Goal: Find specific page/section: Find specific page/section

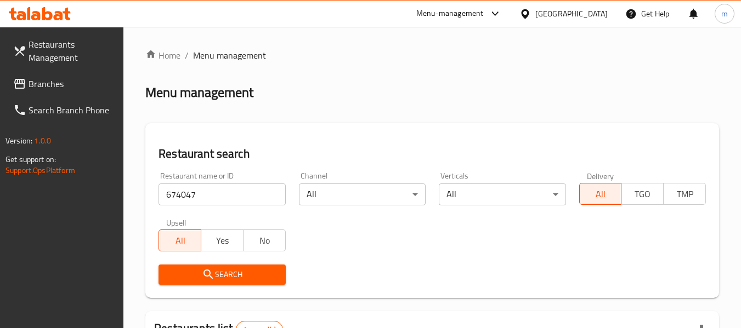
scroll to position [174, 0]
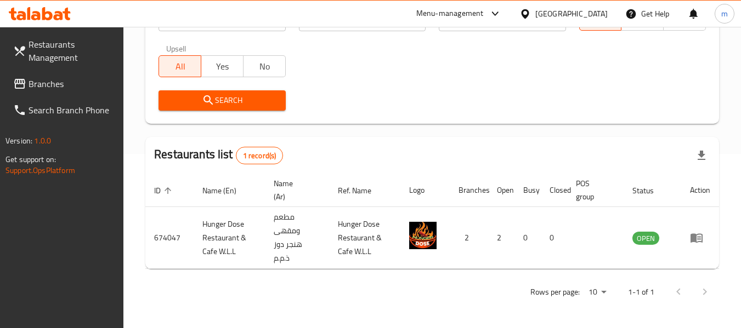
click at [528, 13] on icon at bounding box center [525, 13] width 8 height 9
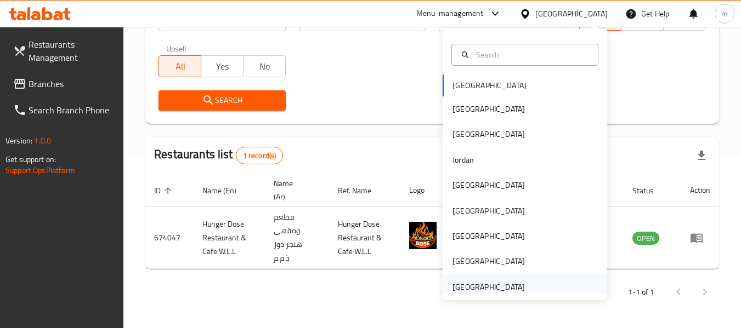
click at [464, 288] on div "[GEOGRAPHIC_DATA]" at bounding box center [488, 287] width 72 height 12
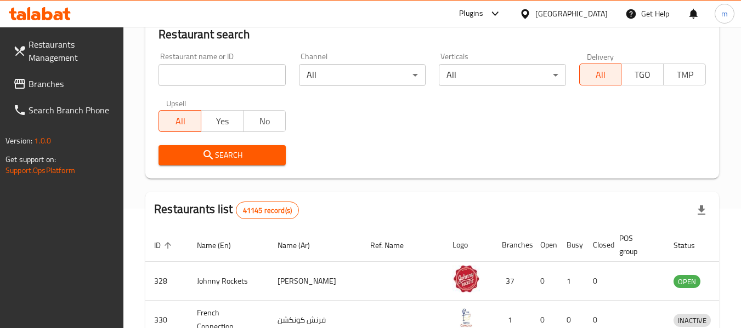
scroll to position [174, 0]
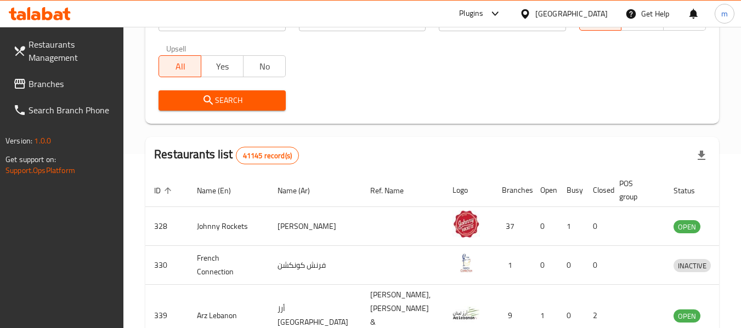
click at [47, 85] on span "Branches" at bounding box center [72, 83] width 87 height 13
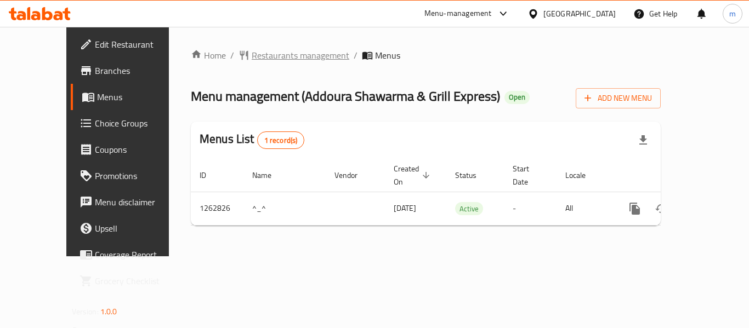
click at [252, 55] on span "Restaurants management" at bounding box center [301, 55] width 98 height 13
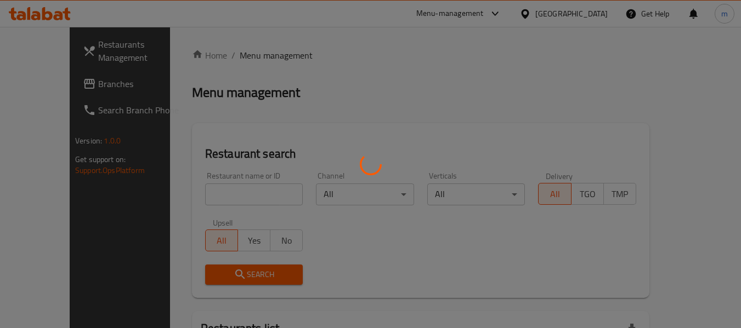
click at [211, 195] on div at bounding box center [370, 164] width 741 height 328
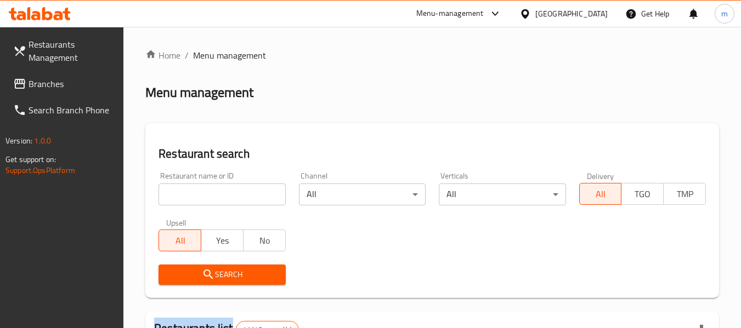
click at [211, 195] on div at bounding box center [370, 164] width 741 height 328
click at [212, 197] on input "search" at bounding box center [221, 195] width 127 height 22
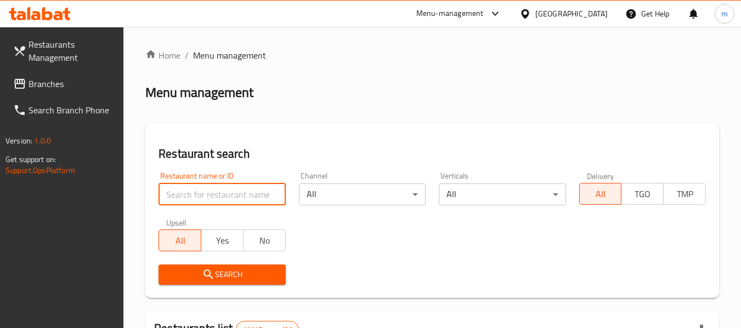
paste input "685723"
type input "685723"
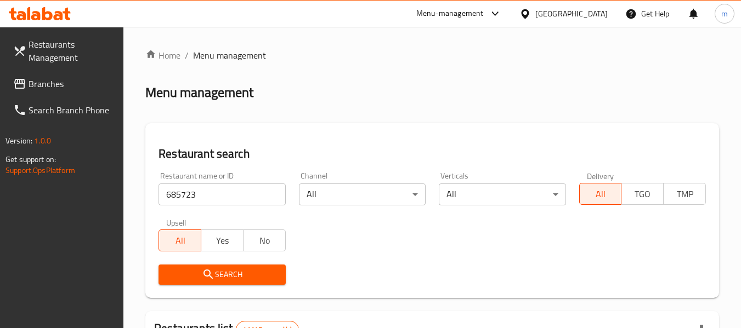
click at [220, 268] on span "Search" at bounding box center [221, 275] width 109 height 14
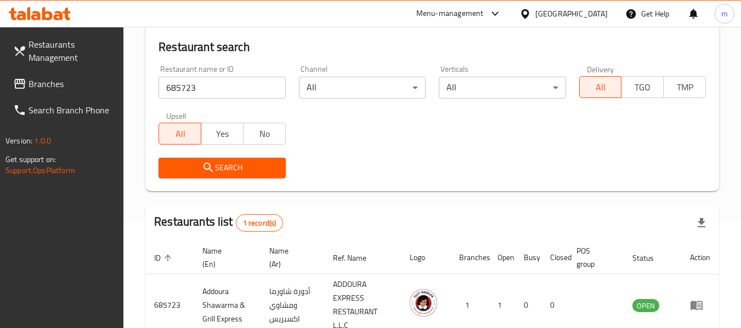
scroll to position [174, 0]
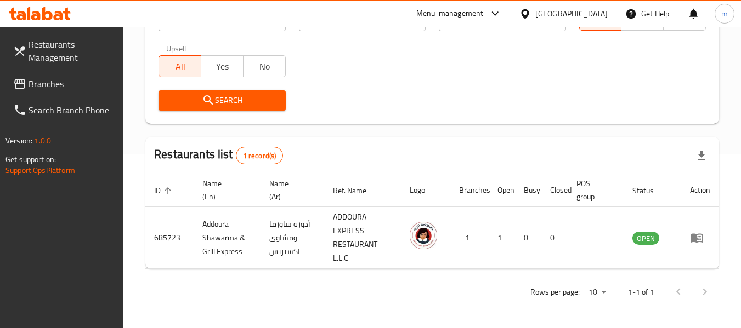
drag, startPoint x: 43, startPoint y: 83, endPoint x: 52, endPoint y: 80, distance: 9.4
click at [43, 83] on span "Branches" at bounding box center [72, 83] width 87 height 13
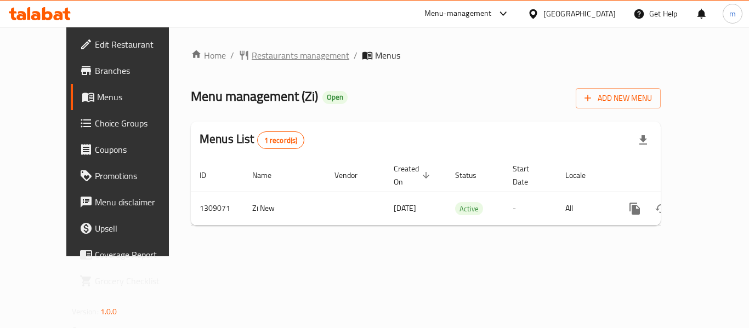
click at [252, 53] on span "Restaurants management" at bounding box center [301, 55] width 98 height 13
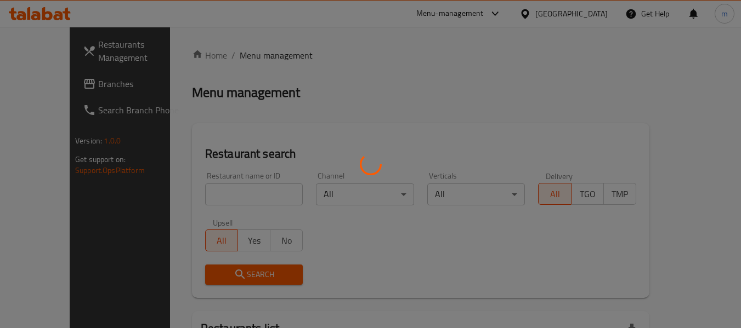
click at [209, 203] on div at bounding box center [370, 164] width 741 height 328
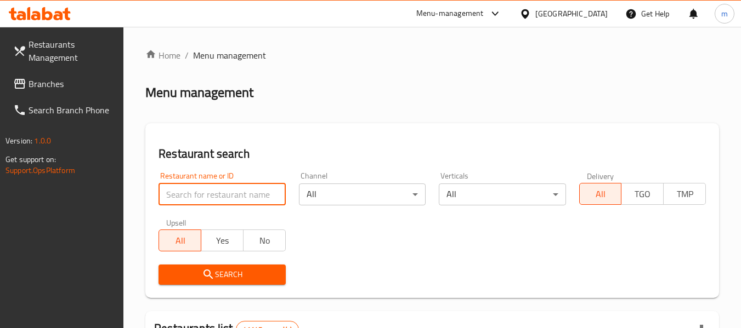
click at [207, 201] on input "search" at bounding box center [221, 195] width 127 height 22
paste input "705143"
type input "705143"
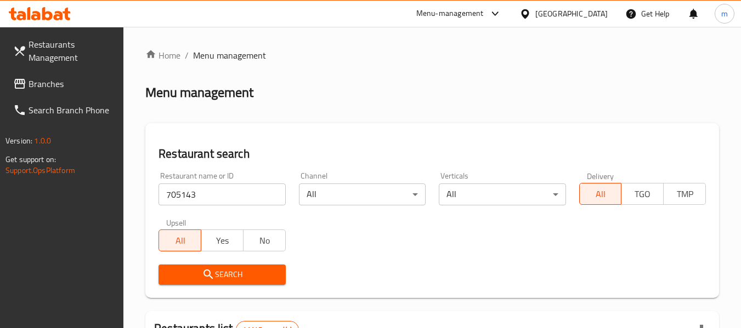
click at [221, 274] on span "Search" at bounding box center [221, 275] width 109 height 14
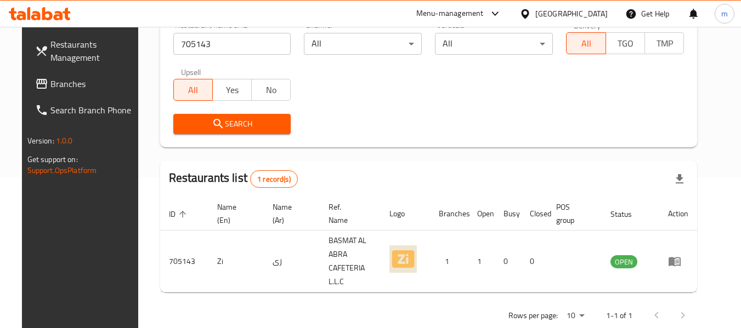
scroll to position [151, 0]
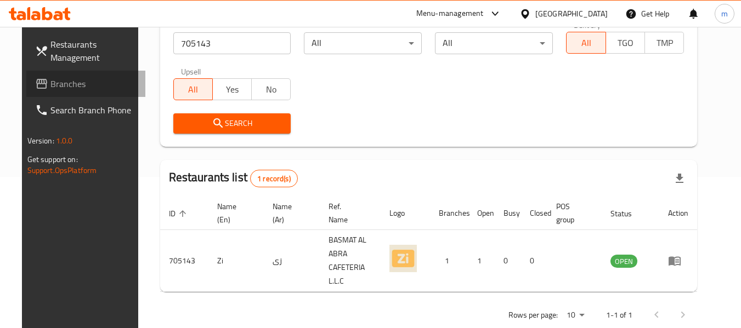
click at [50, 88] on span "Branches" at bounding box center [93, 83] width 87 height 13
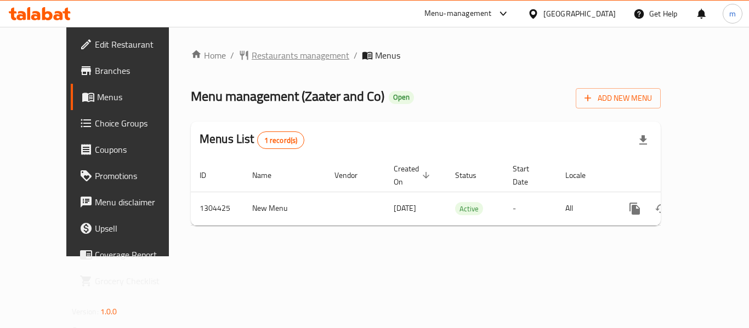
click at [252, 59] on span "Restaurants management" at bounding box center [301, 55] width 98 height 13
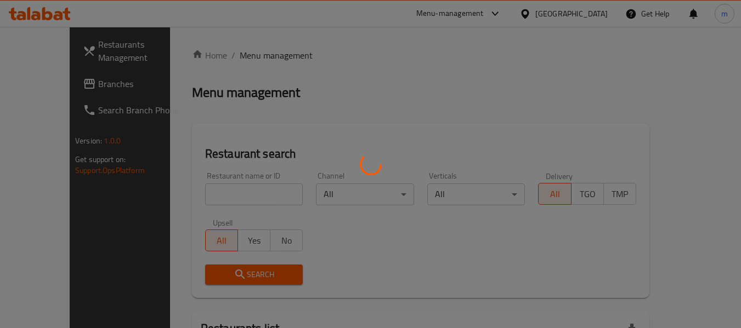
click at [189, 196] on div at bounding box center [370, 164] width 741 height 328
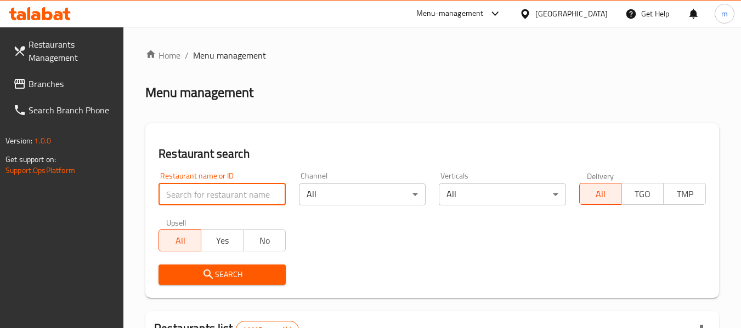
click at [196, 193] on input "search" at bounding box center [221, 195] width 127 height 22
paste input "703229"
type input "703229"
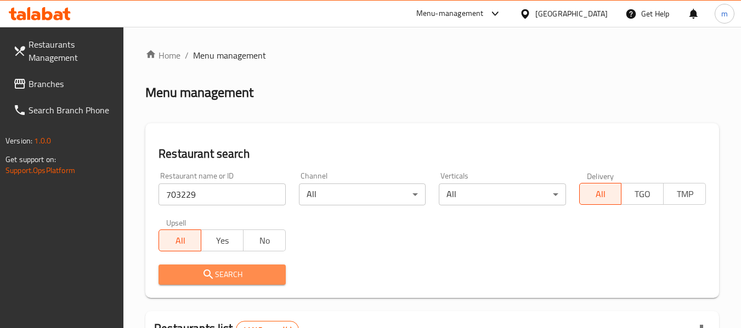
click at [199, 274] on span "Search" at bounding box center [221, 275] width 109 height 14
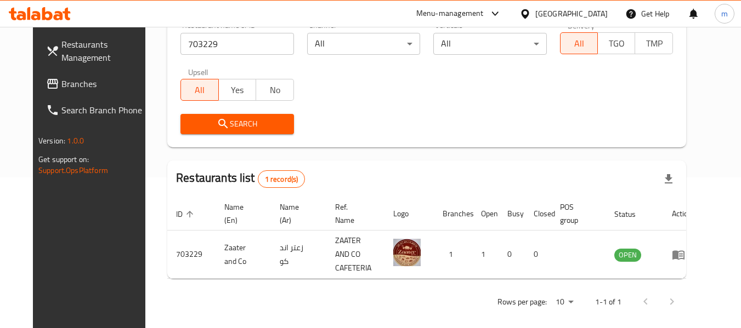
scroll to position [151, 0]
drag, startPoint x: 35, startPoint y: 85, endPoint x: 47, endPoint y: 86, distance: 12.1
click at [61, 85] on span "Branches" at bounding box center [104, 83] width 87 height 13
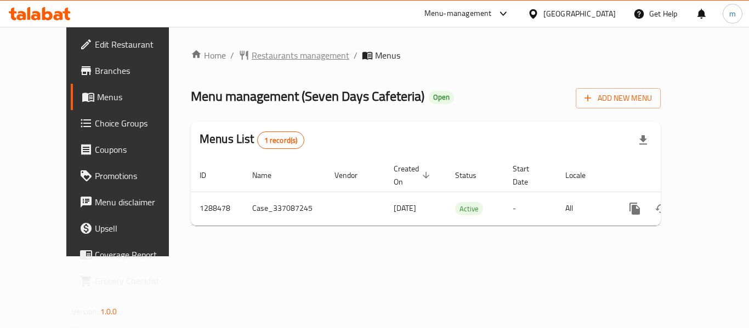
click at [258, 59] on span "Restaurants management" at bounding box center [301, 55] width 98 height 13
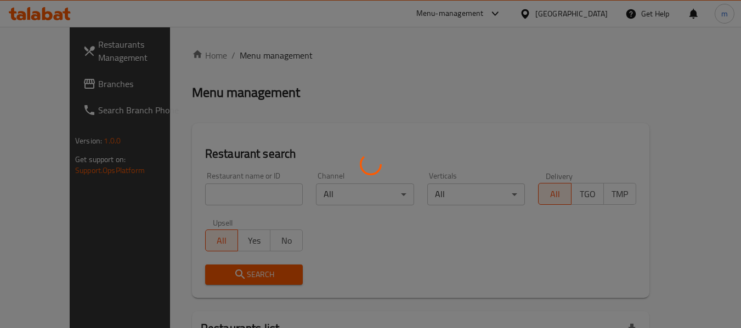
click at [190, 207] on div at bounding box center [370, 164] width 741 height 328
click at [195, 201] on div at bounding box center [370, 164] width 741 height 328
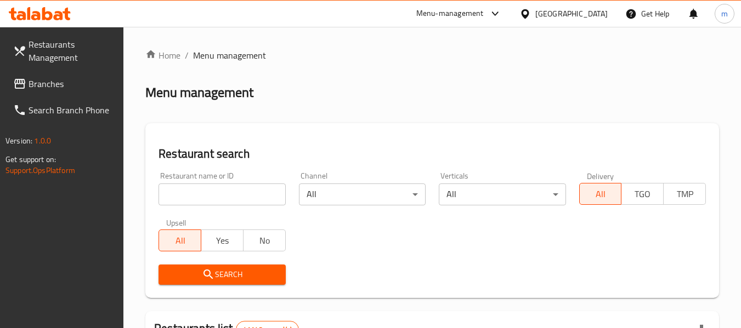
click at [198, 197] on input "search" at bounding box center [221, 195] width 127 height 22
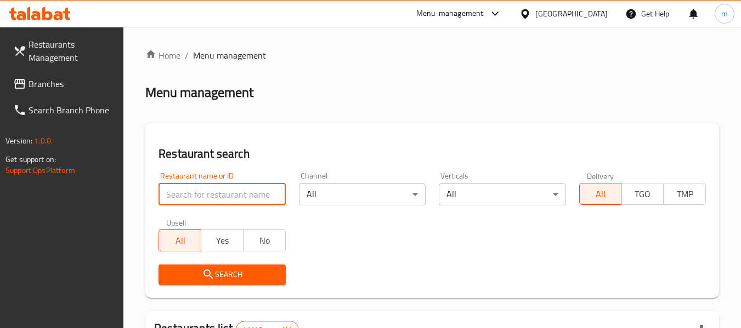
click at [199, 197] on input "search" at bounding box center [221, 195] width 127 height 22
paste input "697181"
type input "697181"
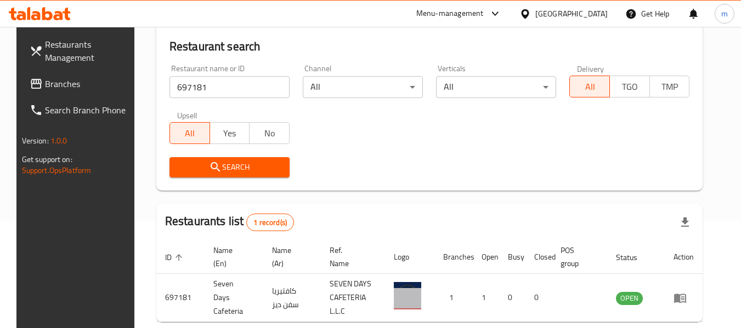
scroll to position [151, 0]
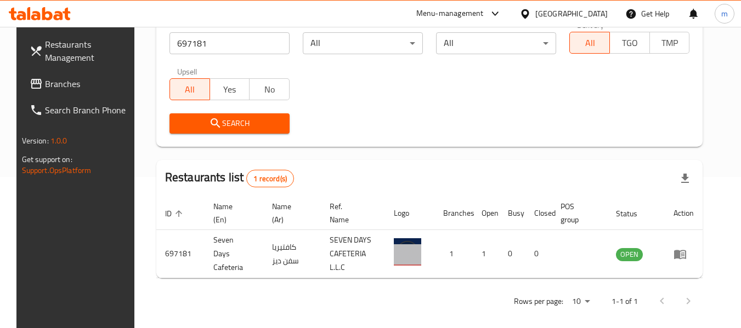
click at [65, 85] on span "Branches" at bounding box center [88, 83] width 87 height 13
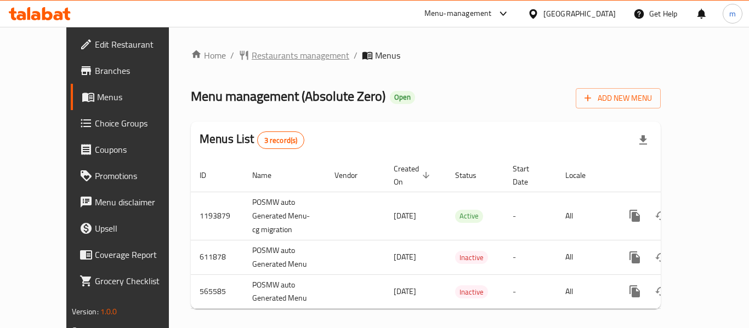
click at [253, 53] on span "Restaurants management" at bounding box center [301, 55] width 98 height 13
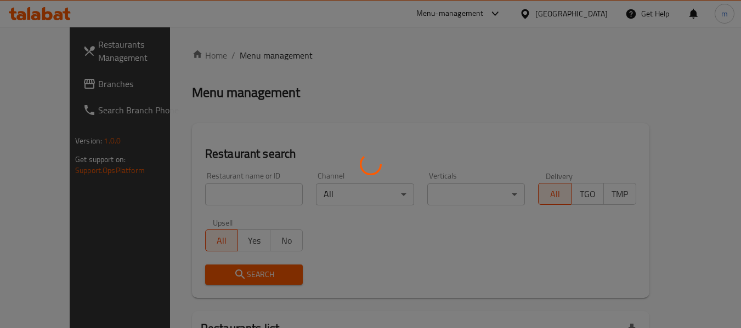
click at [213, 196] on div at bounding box center [370, 164] width 741 height 328
click at [207, 195] on div at bounding box center [370, 164] width 741 height 328
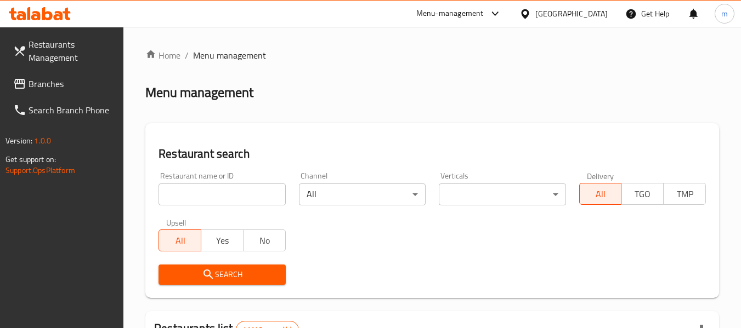
click at [202, 196] on input "search" at bounding box center [221, 195] width 127 height 22
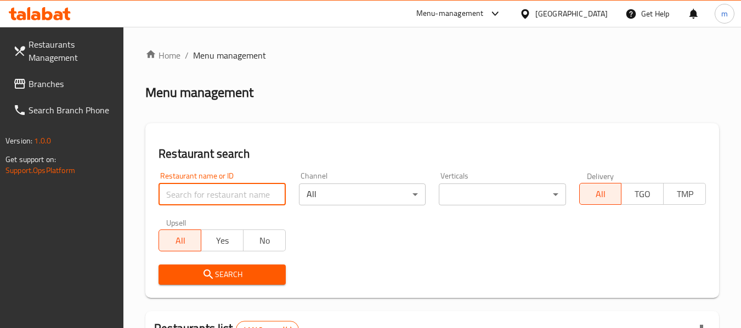
paste input "24693"
type input "24693"
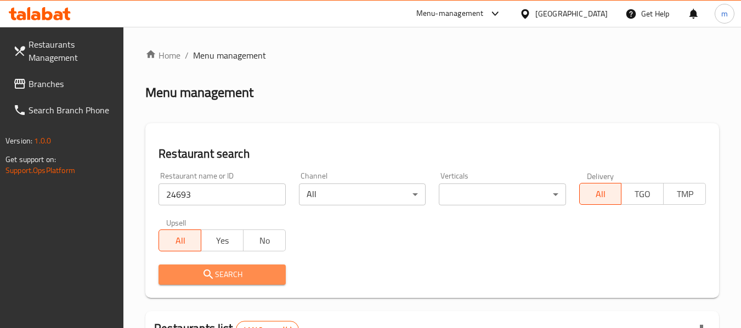
click at [212, 278] on icon "submit" at bounding box center [207, 274] width 9 height 9
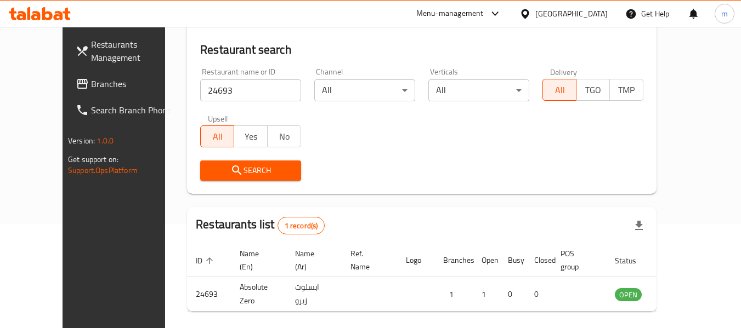
scroll to position [110, 0]
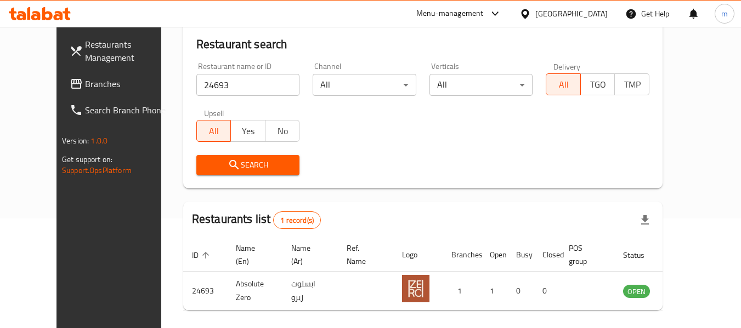
click at [545, 14] on div "[GEOGRAPHIC_DATA]" at bounding box center [571, 14] width 72 height 12
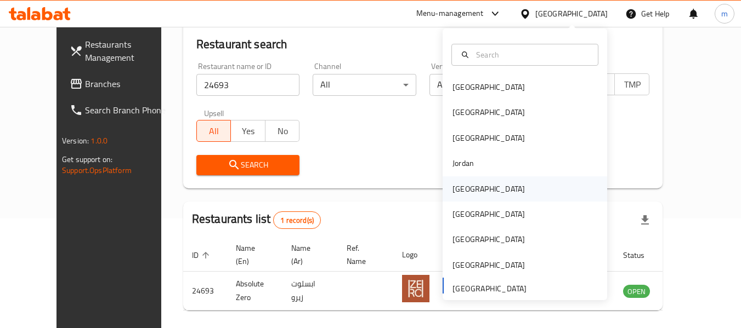
click at [458, 190] on div "Kuwait" at bounding box center [488, 189] width 72 height 12
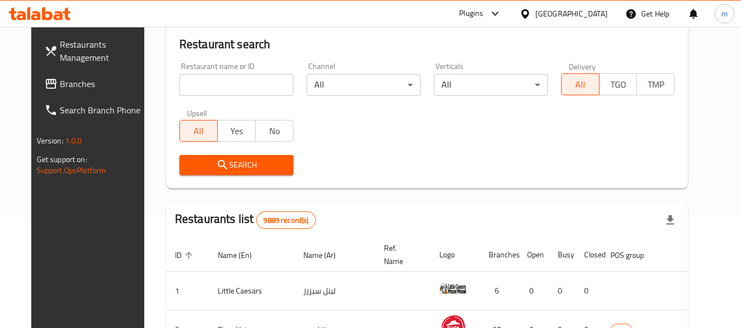
click at [60, 82] on span "Branches" at bounding box center [103, 83] width 87 height 13
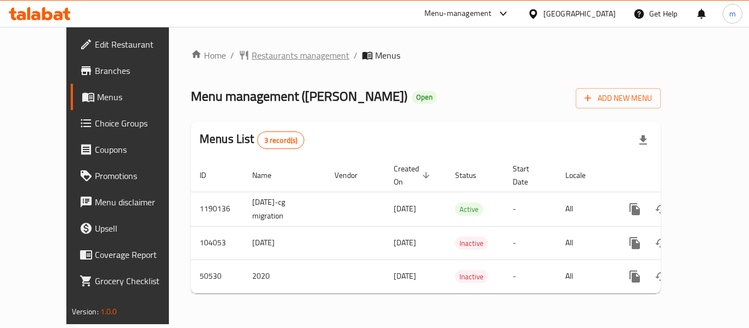
click at [263, 54] on span "Restaurants management" at bounding box center [301, 55] width 98 height 13
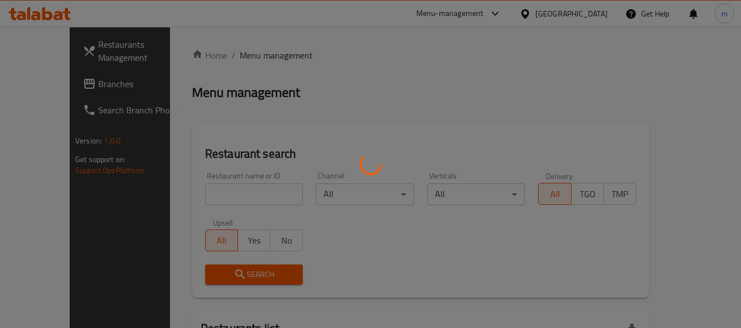
click at [194, 191] on div at bounding box center [370, 164] width 741 height 328
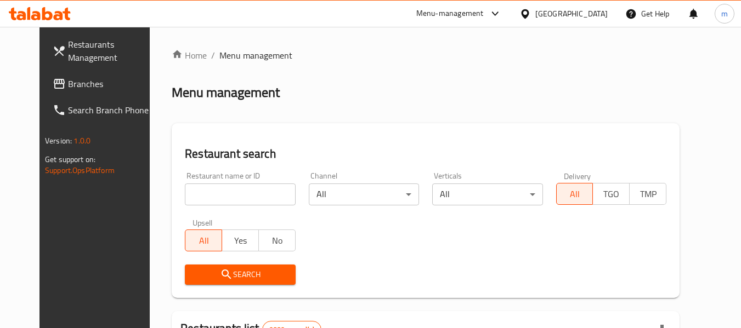
click at [197, 200] on input "search" at bounding box center [240, 195] width 110 height 22
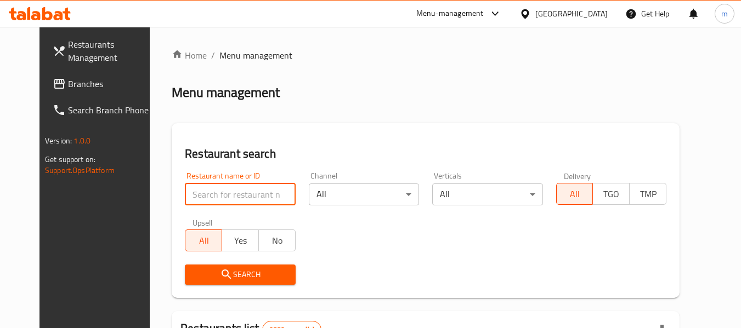
click at [197, 200] on input "search" at bounding box center [240, 195] width 110 height 22
paste input "21780"
type input "21780"
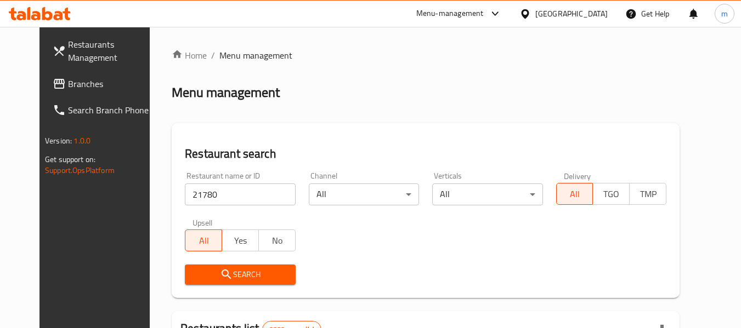
drag, startPoint x: 207, startPoint y: 274, endPoint x: 348, endPoint y: 226, distance: 148.7
click at [220, 273] on icon "submit" at bounding box center [226, 274] width 13 height 13
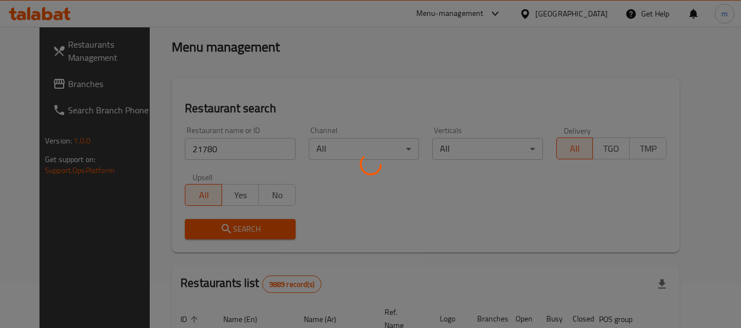
scroll to position [110, 0]
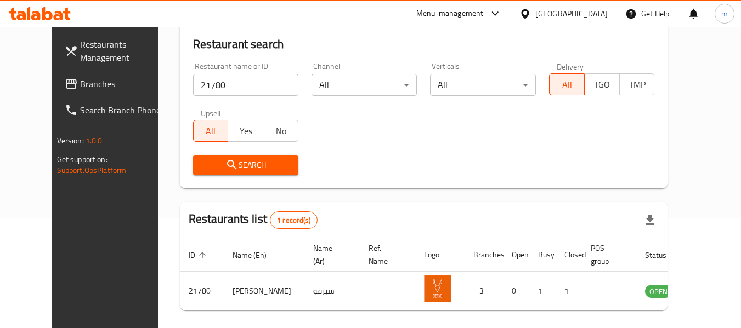
click at [531, 8] on icon at bounding box center [525, 14] width 12 height 12
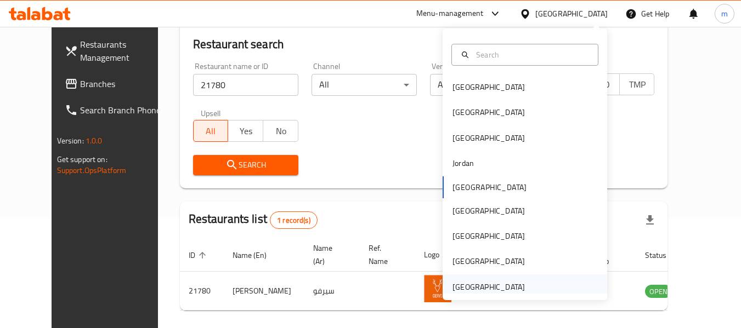
click at [470, 287] on div "[GEOGRAPHIC_DATA]" at bounding box center [488, 287] width 72 height 12
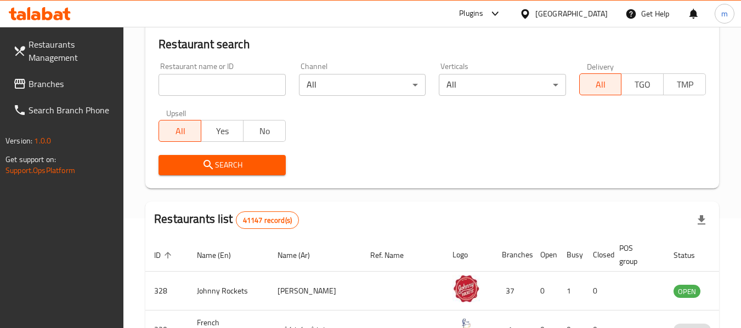
click at [50, 81] on span "Branches" at bounding box center [72, 83] width 87 height 13
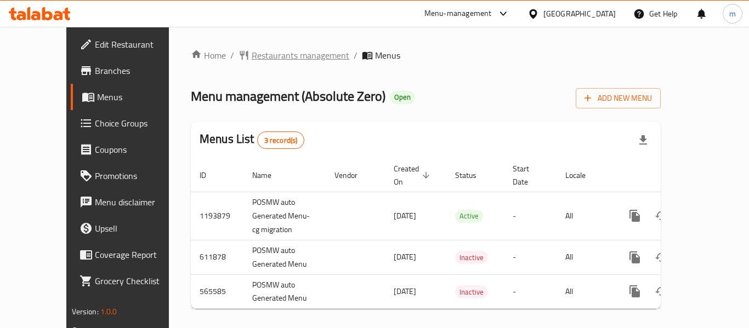
click at [252, 50] on span "Restaurants management" at bounding box center [301, 55] width 98 height 13
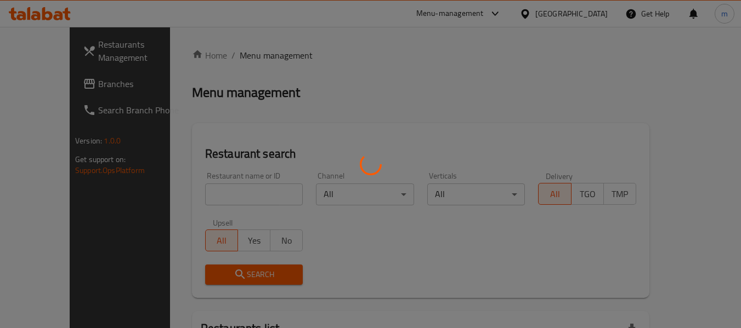
click at [220, 194] on div at bounding box center [370, 164] width 741 height 328
click at [204, 196] on div at bounding box center [370, 164] width 741 height 328
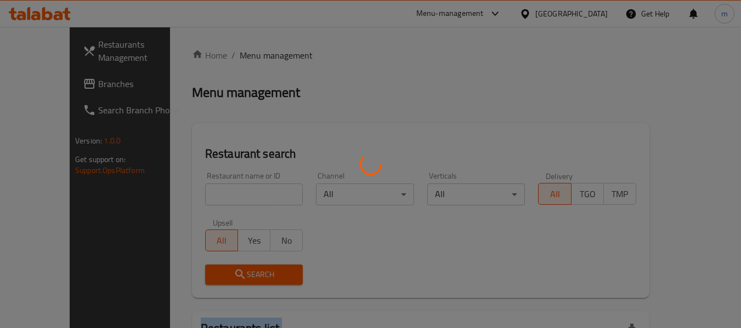
click at [204, 196] on div at bounding box center [370, 164] width 741 height 328
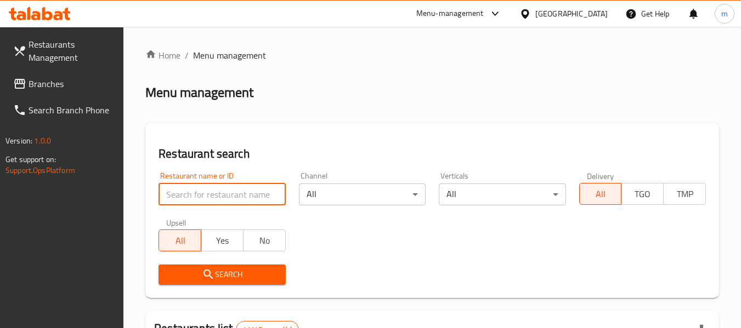
click at [204, 196] on input "search" at bounding box center [221, 195] width 127 height 22
paste input "24693"
type input "24693"
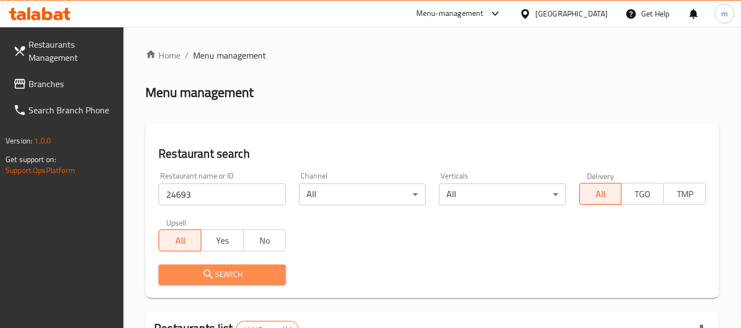
click at [215, 278] on span "Search" at bounding box center [221, 275] width 109 height 14
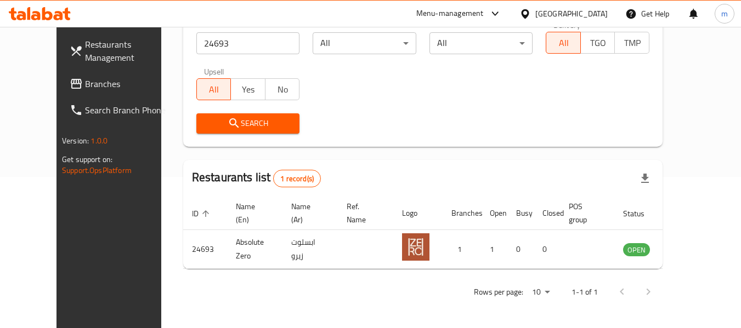
scroll to position [151, 0]
drag, startPoint x: 59, startPoint y: 80, endPoint x: 67, endPoint y: 76, distance: 9.6
click at [85, 80] on span "Branches" at bounding box center [128, 83] width 87 height 13
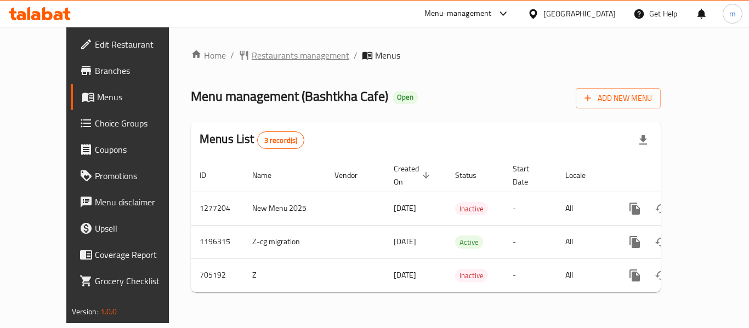
click at [252, 56] on span "Restaurants management" at bounding box center [301, 55] width 98 height 13
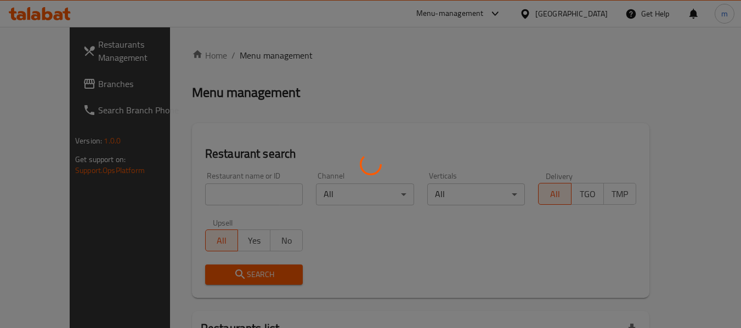
click at [210, 202] on div at bounding box center [370, 164] width 741 height 328
click at [197, 195] on div at bounding box center [370, 164] width 741 height 328
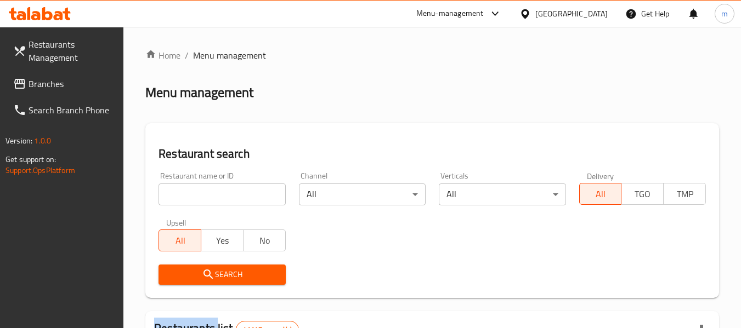
click at [196, 193] on input "search" at bounding box center [221, 195] width 127 height 22
paste input "644624"
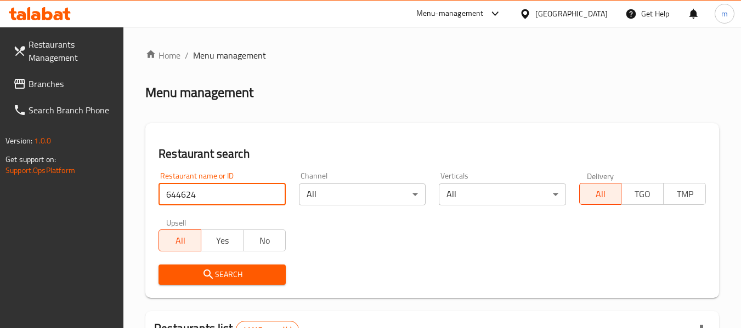
type input "644624"
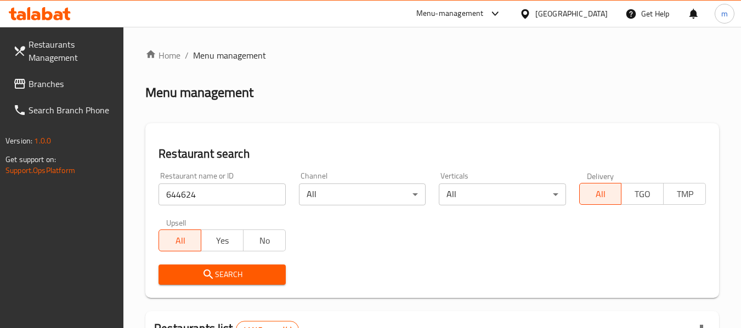
click at [224, 272] on span "Search" at bounding box center [221, 275] width 109 height 14
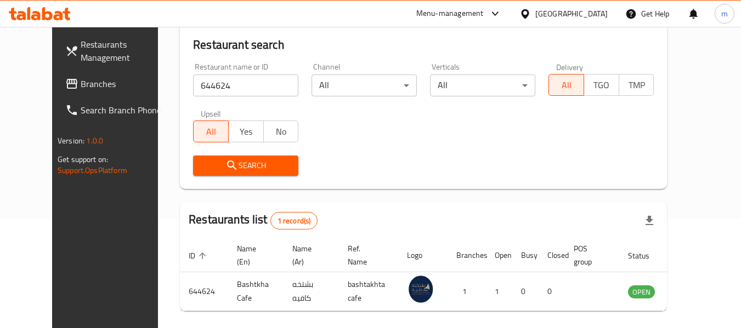
scroll to position [110, 0]
click at [534, 13] on div at bounding box center [527, 14] width 16 height 12
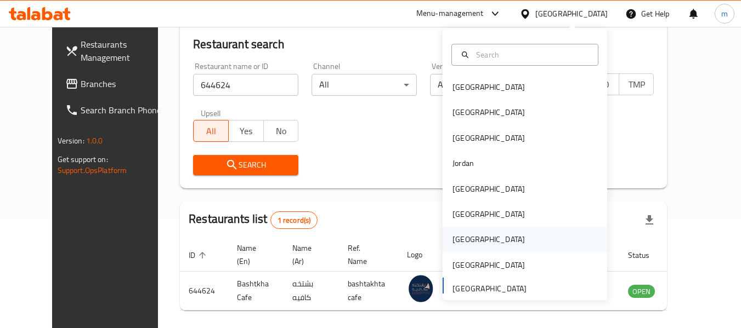
click at [454, 240] on div "Qatar" at bounding box center [488, 239] width 72 height 12
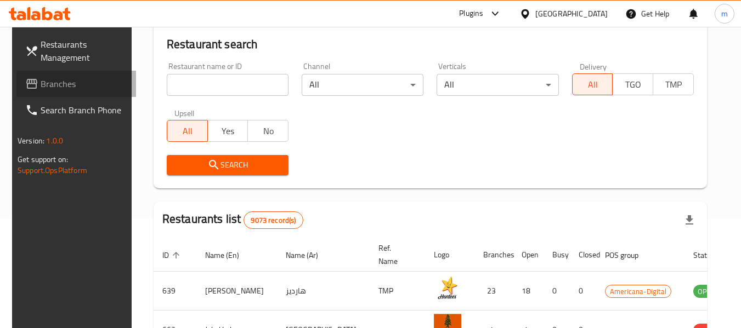
click at [54, 84] on span "Branches" at bounding box center [84, 83] width 87 height 13
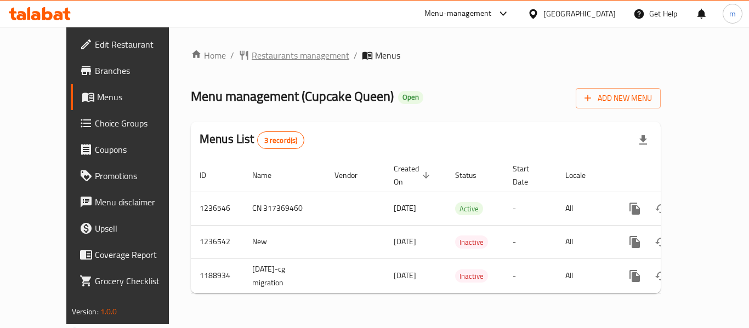
click at [252, 56] on span "Restaurants management" at bounding box center [301, 55] width 98 height 13
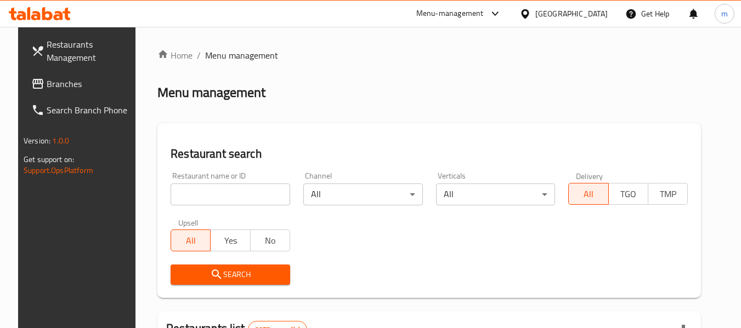
click at [200, 193] on input "search" at bounding box center [229, 195] width 119 height 22
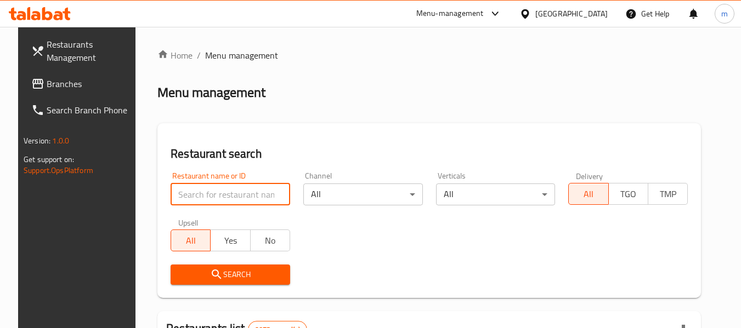
paste input "609244"
type input "609244"
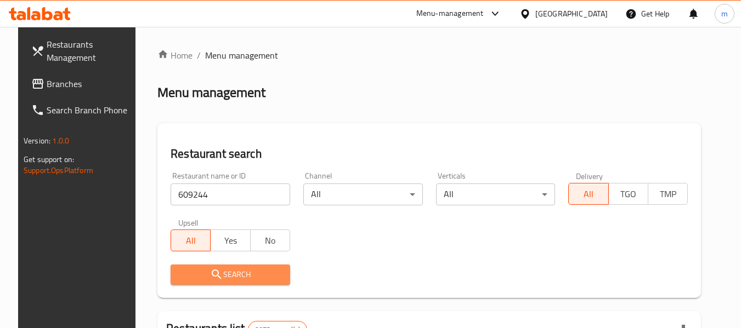
click at [201, 277] on span "Search" at bounding box center [230, 275] width 102 height 14
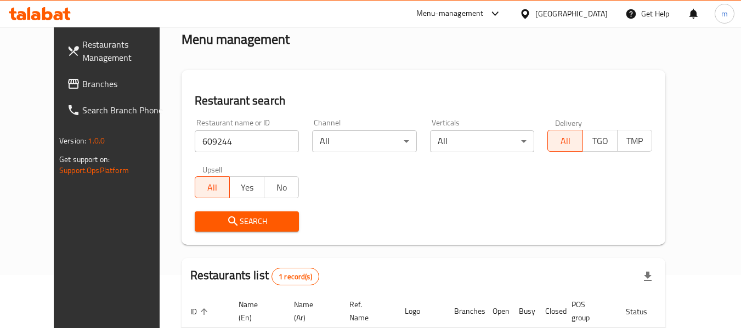
scroll to position [151, 0]
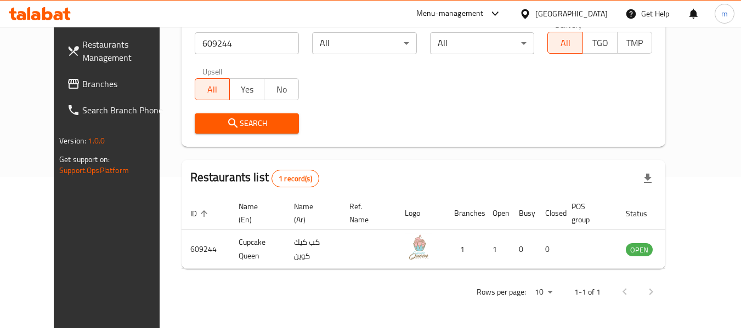
click at [528, 15] on icon at bounding box center [525, 13] width 8 height 9
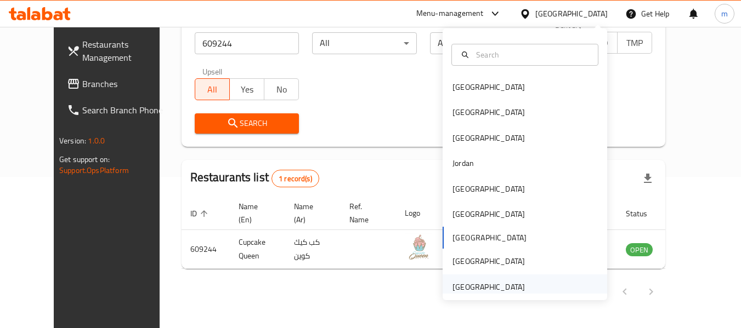
click at [466, 288] on div "[GEOGRAPHIC_DATA]" at bounding box center [488, 287] width 72 height 12
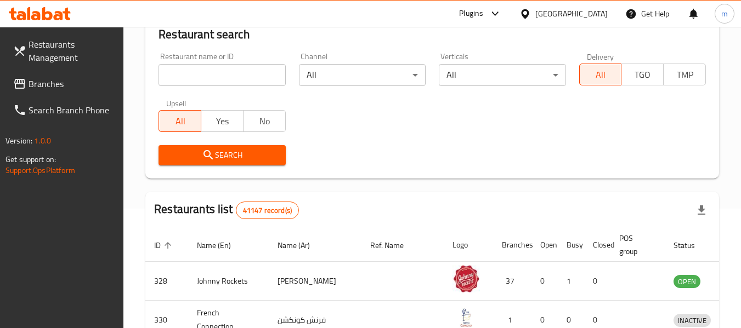
scroll to position [151, 0]
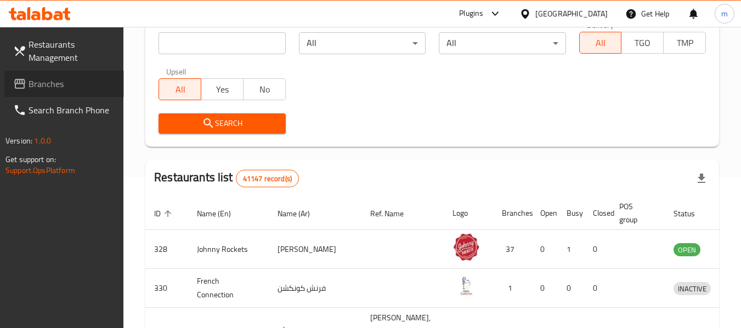
click at [49, 73] on link "Branches" at bounding box center [63, 84] width 119 height 26
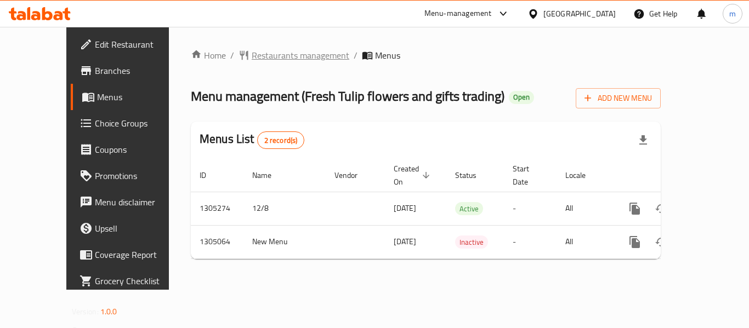
click at [252, 53] on span "Restaurants management" at bounding box center [301, 55] width 98 height 13
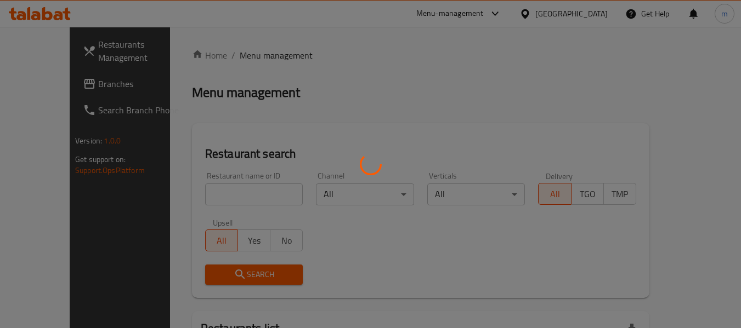
click at [203, 195] on div at bounding box center [370, 164] width 741 height 328
click at [202, 196] on div at bounding box center [370, 164] width 741 height 328
click at [197, 196] on div at bounding box center [370, 164] width 741 height 328
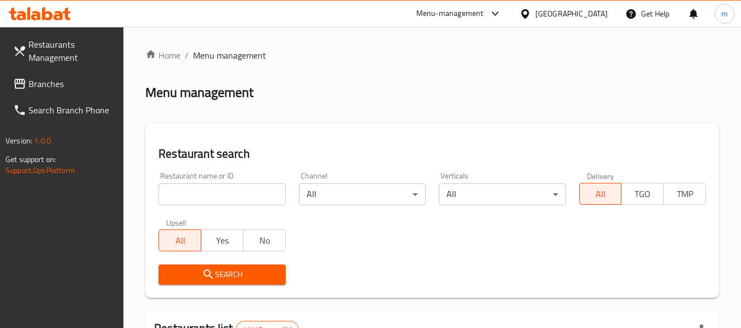
drag, startPoint x: 97, startPoint y: 206, endPoint x: 109, endPoint y: 205, distance: 12.1
click at [104, 206] on div "Restaurants Management Branches Search Branch Phone Version: 1.0.0 Get support …" at bounding box center [62, 191] width 124 height 328
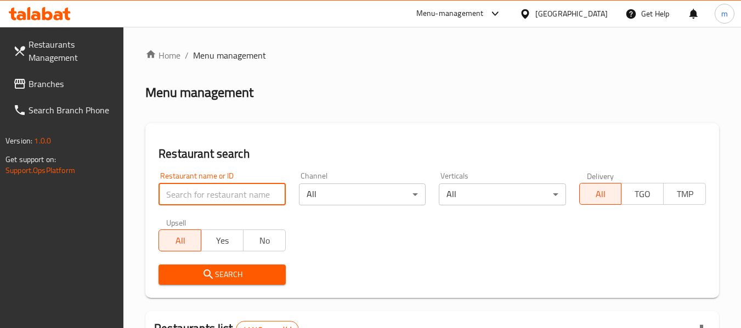
click at [187, 194] on input "search" at bounding box center [221, 195] width 127 height 22
paste input "703546"
type input "703546"
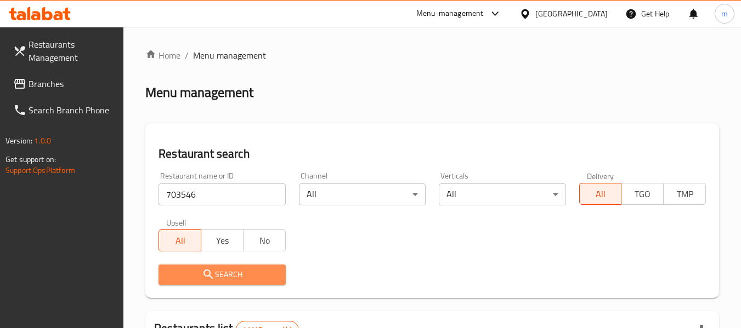
click at [207, 272] on icon "submit" at bounding box center [208, 274] width 13 height 13
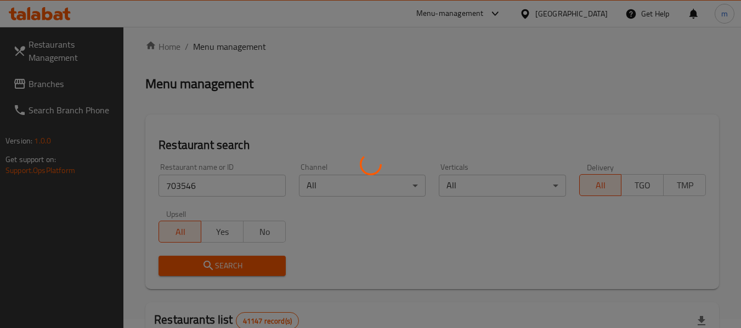
scroll to position [188, 0]
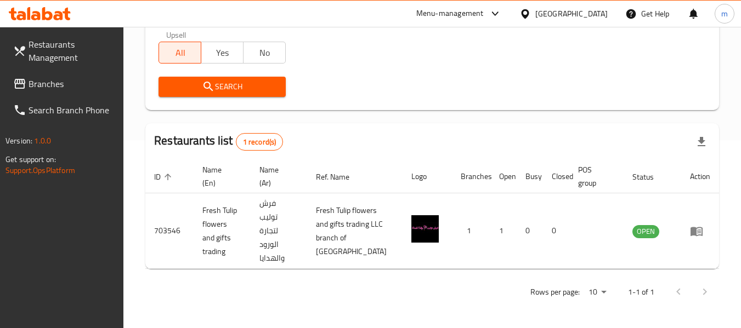
drag, startPoint x: 55, startPoint y: 84, endPoint x: 70, endPoint y: 81, distance: 15.7
click at [55, 84] on span "Branches" at bounding box center [72, 83] width 87 height 13
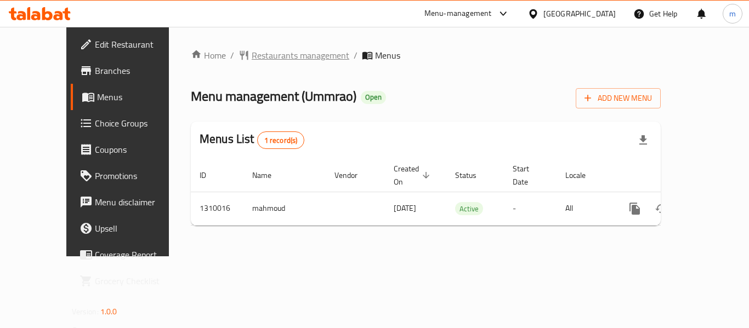
click at [253, 54] on span "Restaurants management" at bounding box center [301, 55] width 98 height 13
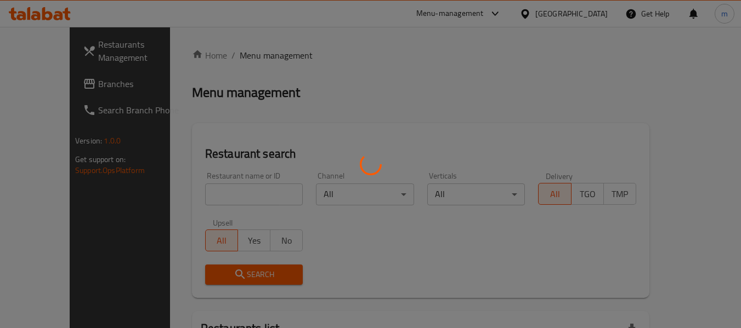
click at [215, 202] on div at bounding box center [370, 164] width 741 height 328
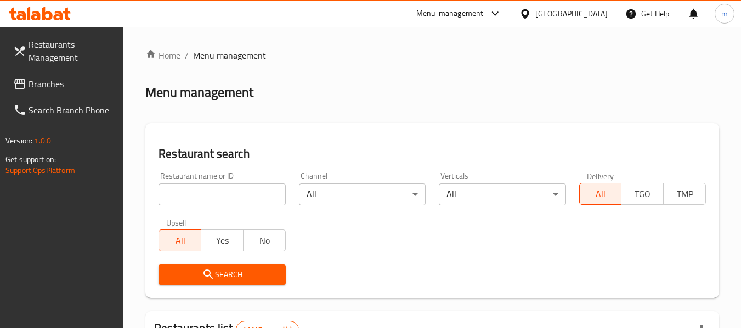
click at [205, 198] on div at bounding box center [370, 164] width 741 height 328
click at [205, 198] on input "search" at bounding box center [221, 195] width 127 height 22
paste input "705298"
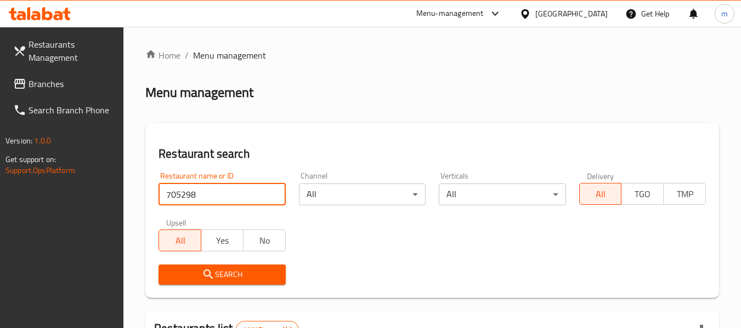
type input "705298"
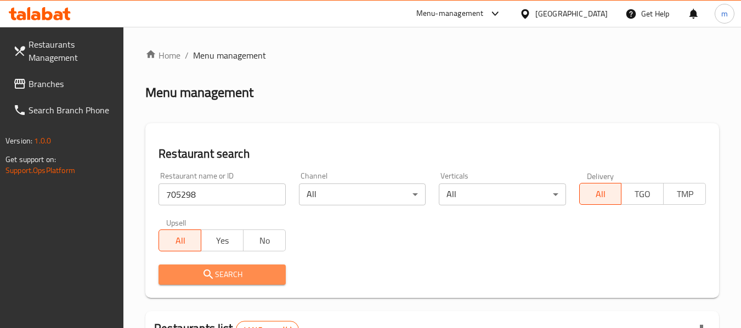
click at [232, 281] on span "Search" at bounding box center [221, 275] width 109 height 14
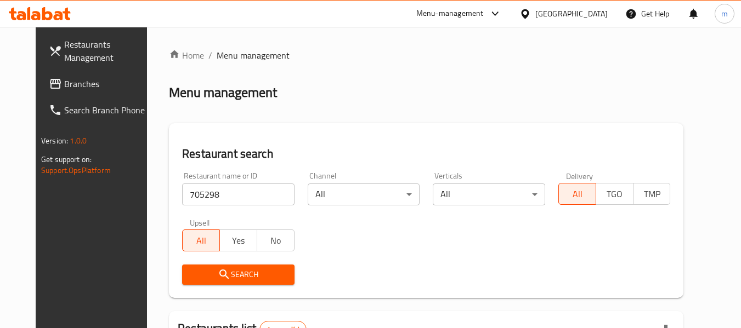
scroll to position [147, 0]
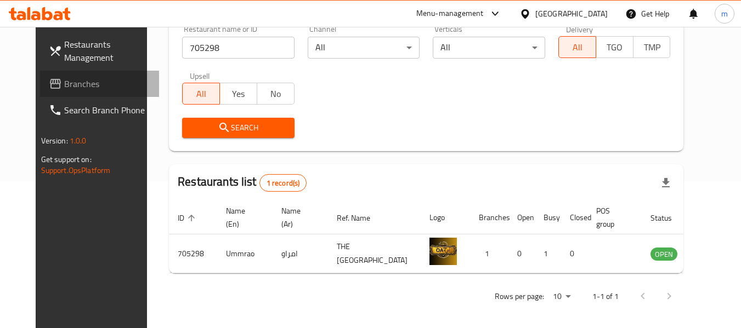
click at [64, 90] on span "Branches" at bounding box center [107, 83] width 87 height 13
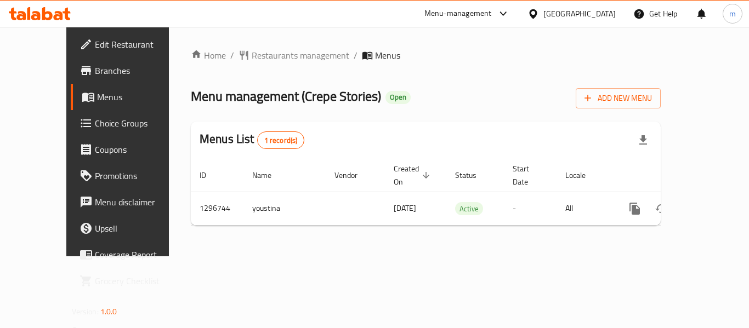
click at [252, 62] on span "Restaurants management" at bounding box center [301, 55] width 98 height 13
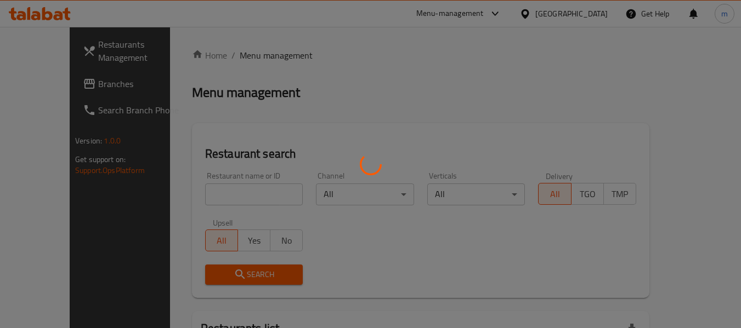
drag, startPoint x: 212, startPoint y: 191, endPoint x: 197, endPoint y: 196, distance: 15.6
click at [210, 193] on div at bounding box center [370, 164] width 741 height 328
click at [196, 197] on div at bounding box center [370, 164] width 741 height 328
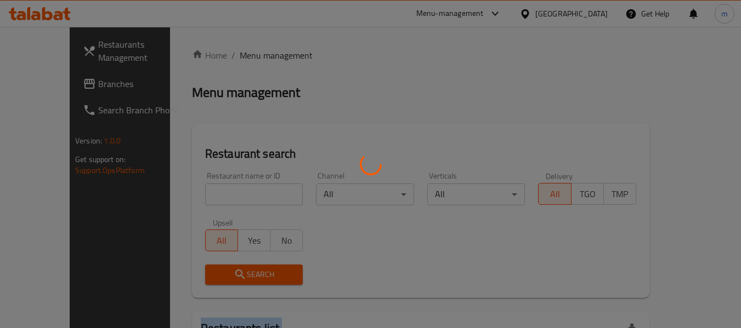
click at [196, 197] on div at bounding box center [370, 164] width 741 height 328
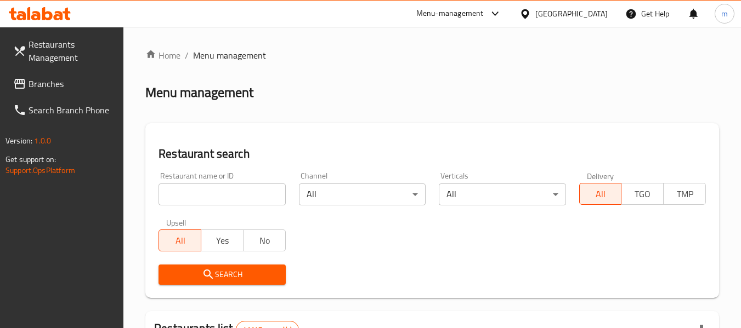
click at [193, 197] on div at bounding box center [370, 164] width 741 height 328
drag, startPoint x: 193, startPoint y: 197, endPoint x: 202, endPoint y: 196, distance: 9.3
click at [193, 197] on input "search" at bounding box center [221, 195] width 127 height 22
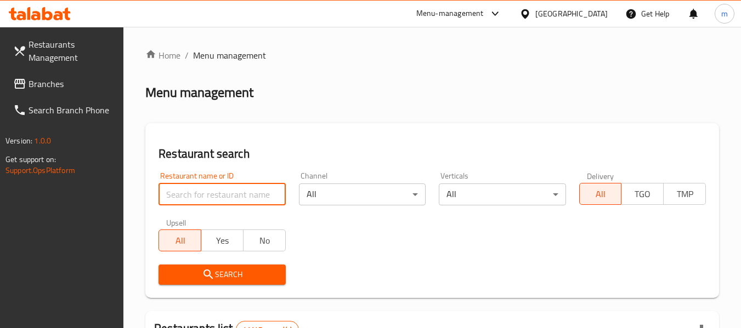
paste input "699899"
type input "699899"
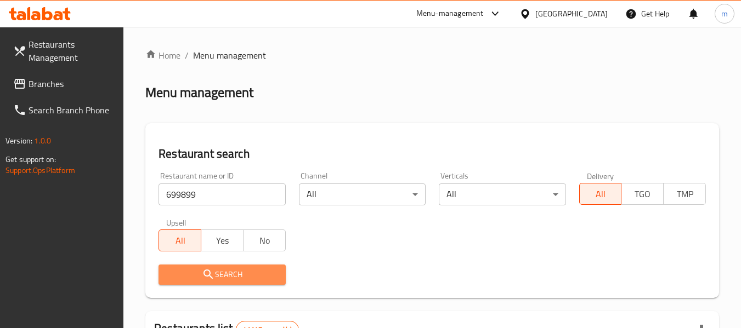
click at [215, 274] on span "Search" at bounding box center [221, 275] width 109 height 14
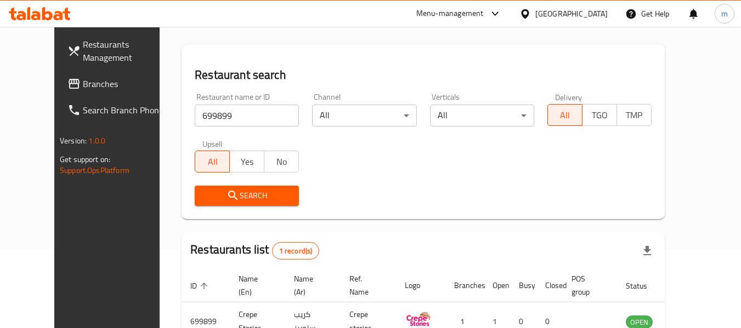
scroll to position [151, 0]
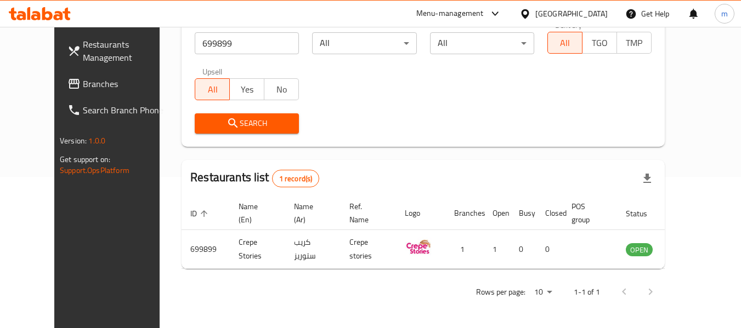
click at [83, 85] on span "Branches" at bounding box center [126, 83] width 87 height 13
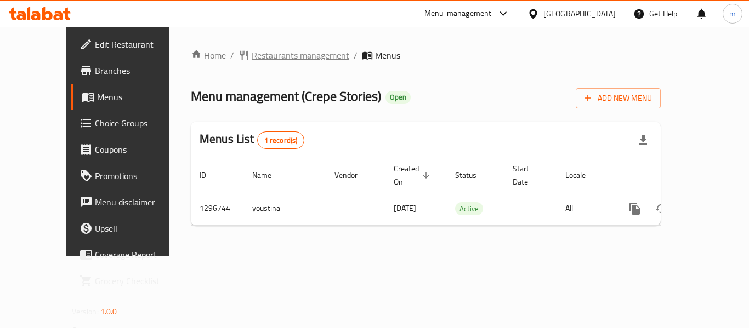
click at [257, 59] on span "Restaurants management" at bounding box center [301, 55] width 98 height 13
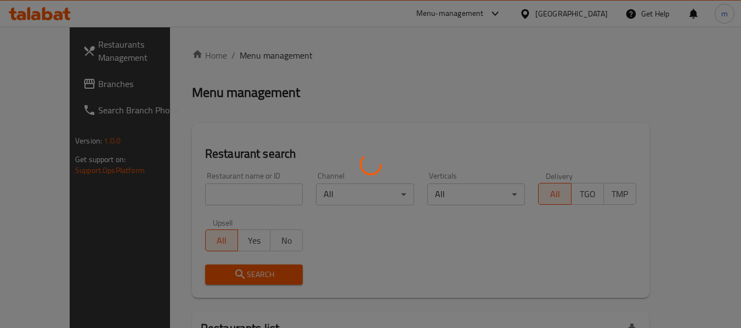
click at [204, 199] on div at bounding box center [370, 164] width 741 height 328
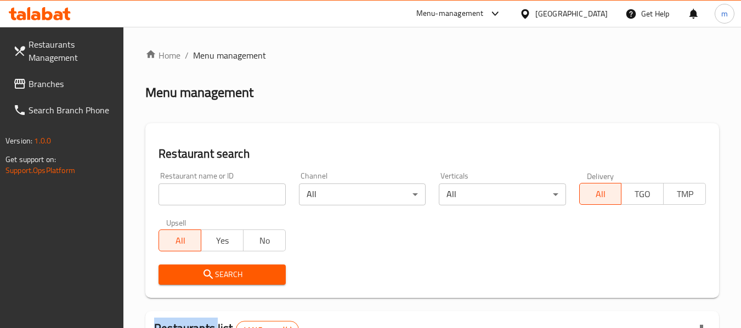
click at [204, 198] on div at bounding box center [370, 164] width 741 height 328
click at [202, 202] on input "search" at bounding box center [221, 195] width 127 height 22
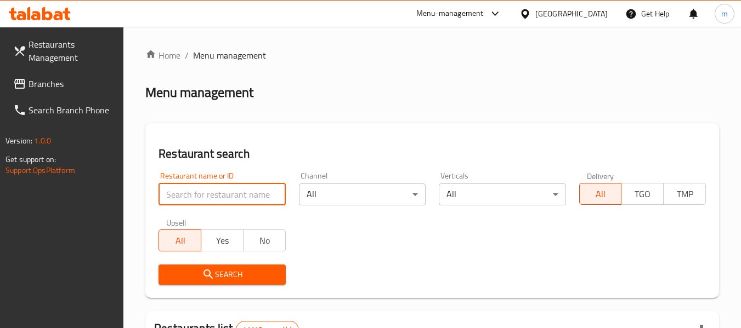
paste input "699899"
type input "699899"
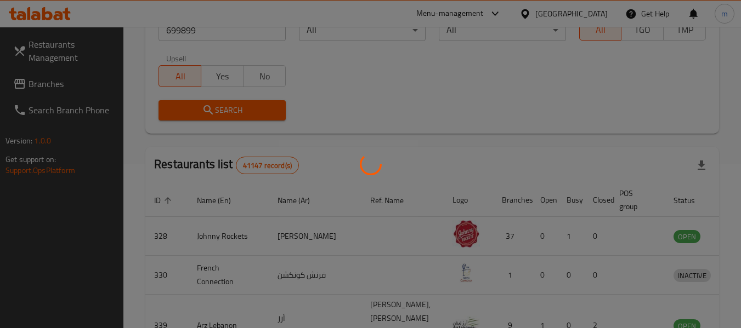
scroll to position [151, 0]
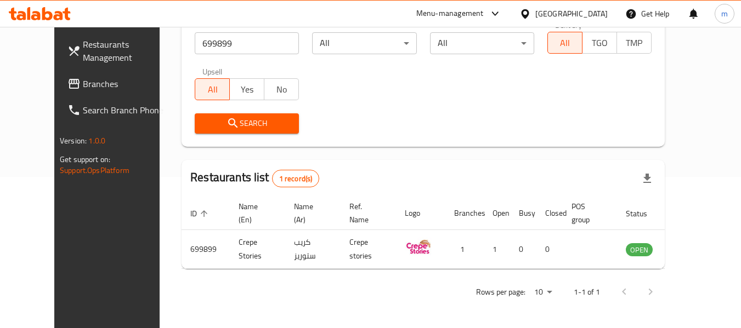
click at [527, 12] on icon at bounding box center [525, 14] width 12 height 12
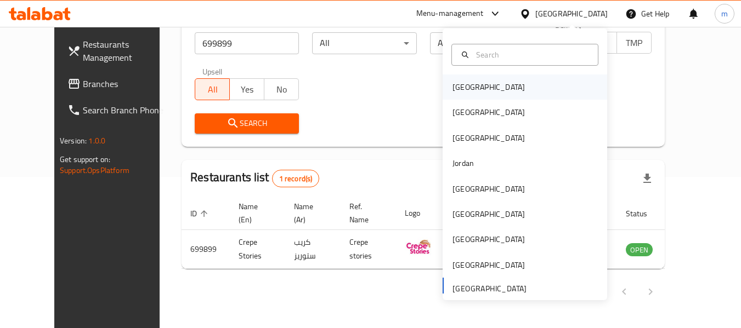
click at [458, 90] on div "[GEOGRAPHIC_DATA]" at bounding box center [488, 87] width 72 height 12
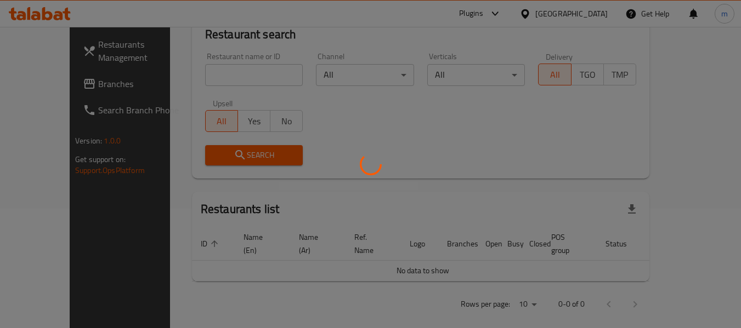
scroll to position [151, 0]
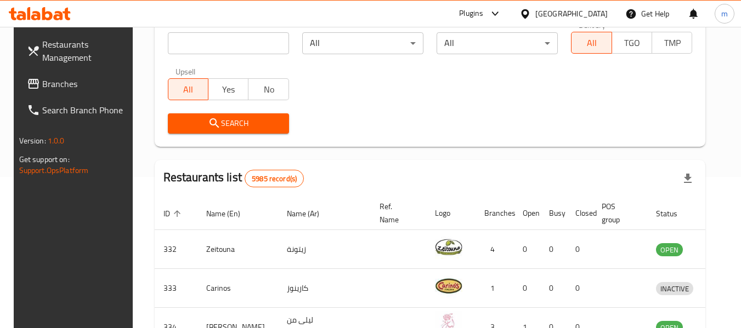
click at [52, 81] on span "Branches" at bounding box center [85, 83] width 87 height 13
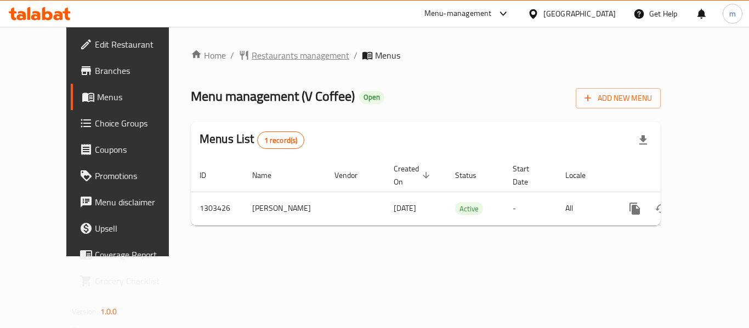
click at [252, 54] on span "Restaurants management" at bounding box center [301, 55] width 98 height 13
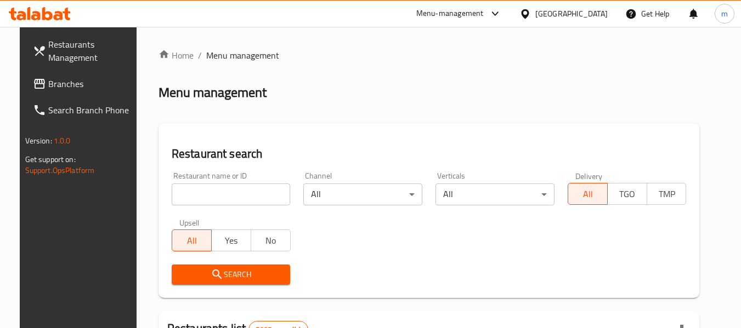
click at [214, 192] on input "search" at bounding box center [231, 195] width 119 height 22
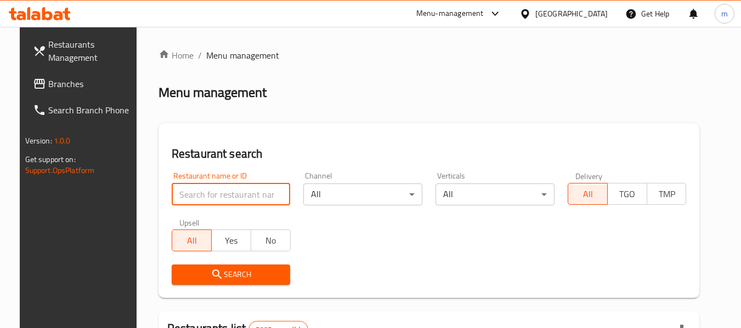
click at [213, 193] on input "search" at bounding box center [231, 195] width 119 height 22
paste input "702804"
type input "702804"
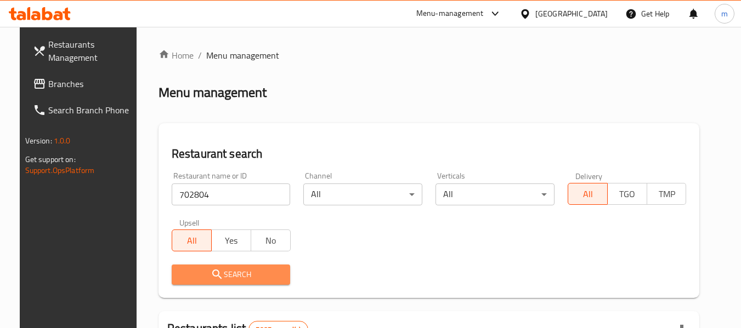
click at [220, 277] on span "Search" at bounding box center [230, 275] width 101 height 14
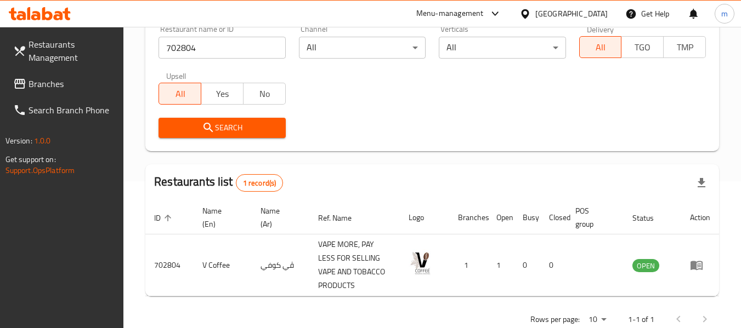
scroll to position [164, 0]
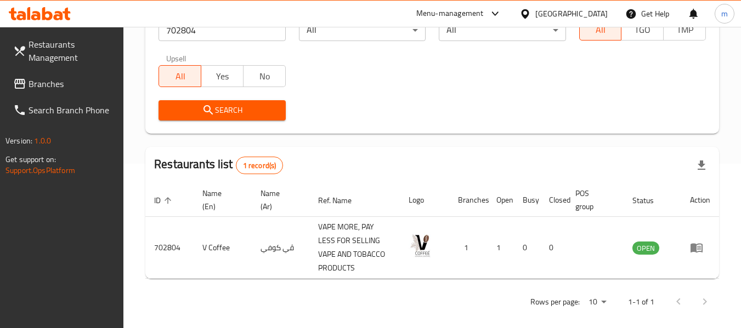
click at [528, 15] on icon at bounding box center [525, 13] width 8 height 9
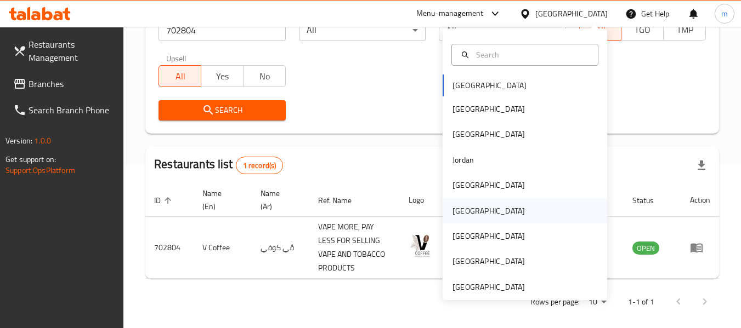
click at [452, 208] on div "[GEOGRAPHIC_DATA]" at bounding box center [488, 211] width 72 height 12
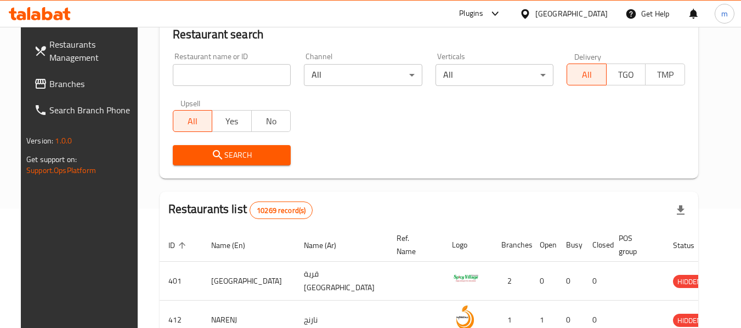
scroll to position [164, 0]
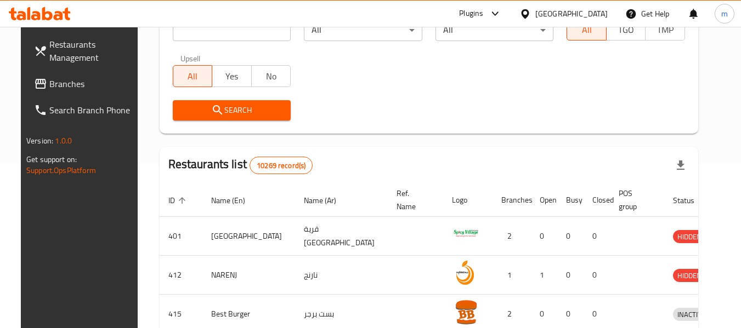
click at [61, 81] on span "Branches" at bounding box center [92, 83] width 87 height 13
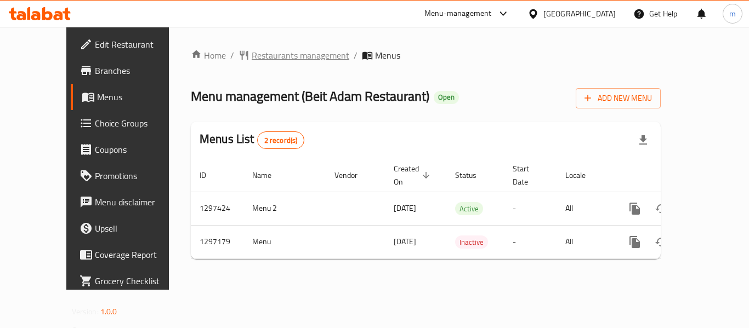
click at [252, 52] on span "Restaurants management" at bounding box center [301, 55] width 98 height 13
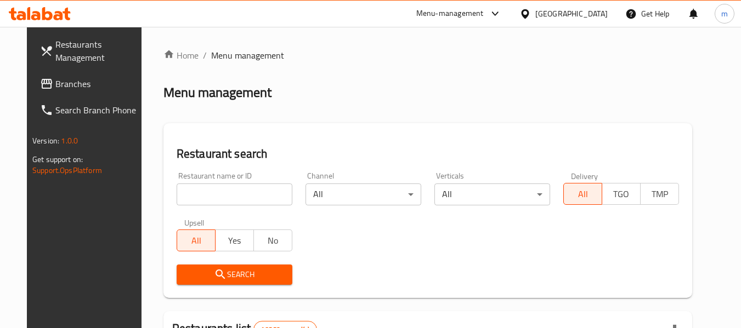
click at [217, 195] on input "search" at bounding box center [234, 195] width 116 height 22
paste input "700402"
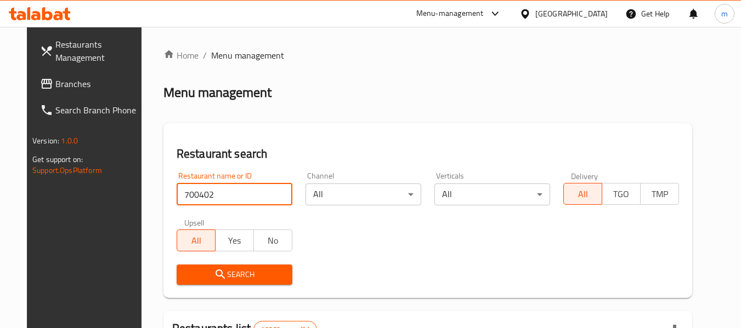
type input "700402"
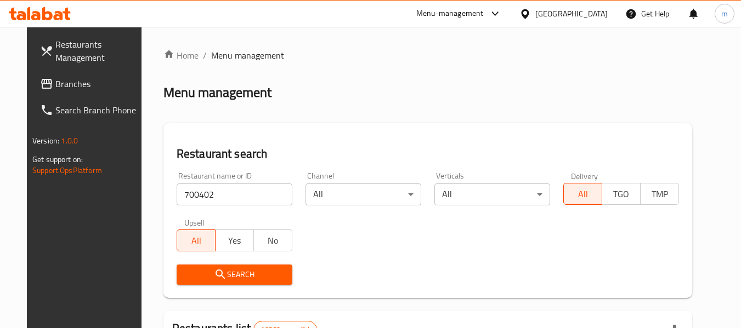
click at [221, 277] on span "Search" at bounding box center [234, 275] width 98 height 14
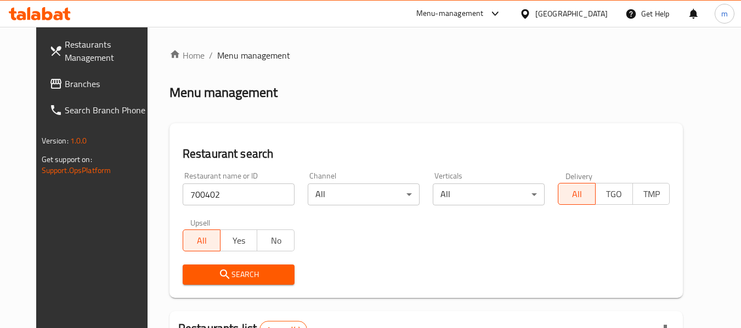
click at [528, 12] on icon at bounding box center [525, 13] width 8 height 9
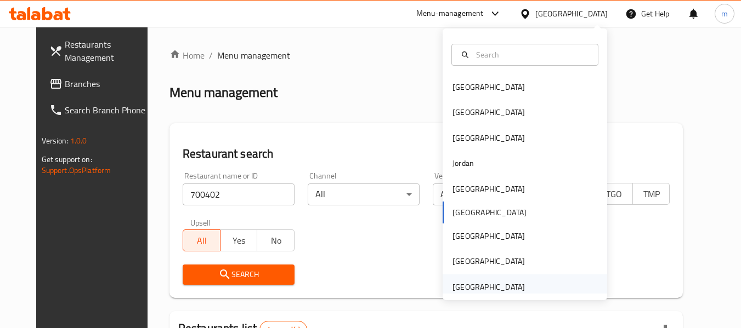
click at [490, 289] on div "[GEOGRAPHIC_DATA]" at bounding box center [488, 287] width 72 height 12
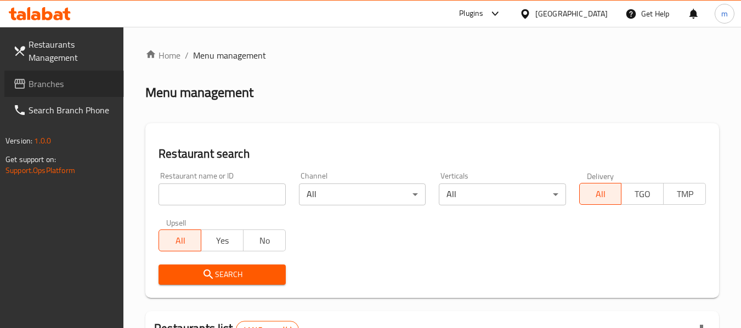
drag, startPoint x: 66, startPoint y: 86, endPoint x: 2, endPoint y: 90, distance: 64.9
click at [66, 86] on span "Branches" at bounding box center [72, 83] width 87 height 13
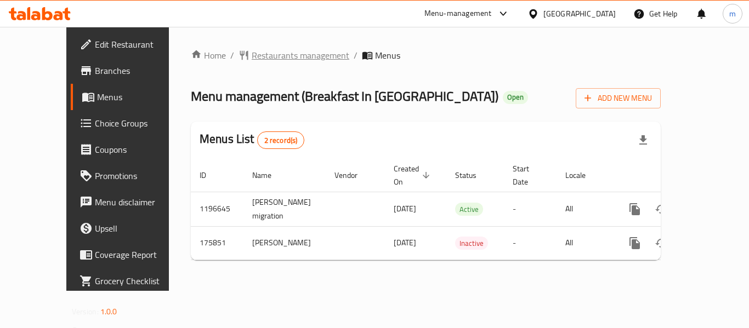
click at [252, 53] on span "Restaurants management" at bounding box center [301, 55] width 98 height 13
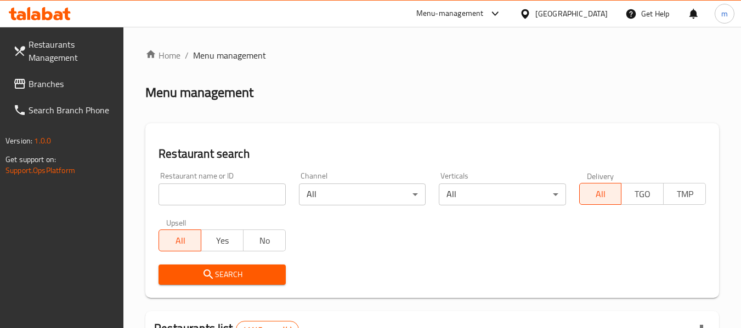
drag, startPoint x: 219, startPoint y: 193, endPoint x: 205, endPoint y: 193, distance: 14.3
click at [219, 193] on div at bounding box center [370, 164] width 741 height 328
click at [205, 193] on input "search" at bounding box center [221, 195] width 127 height 22
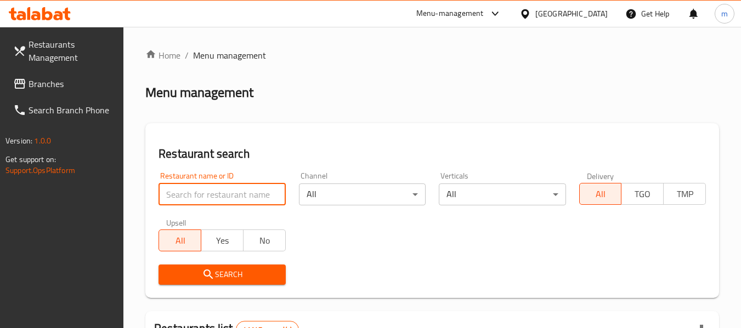
click at [205, 193] on input "search" at bounding box center [221, 195] width 127 height 22
paste input "617786"
type input "617786"
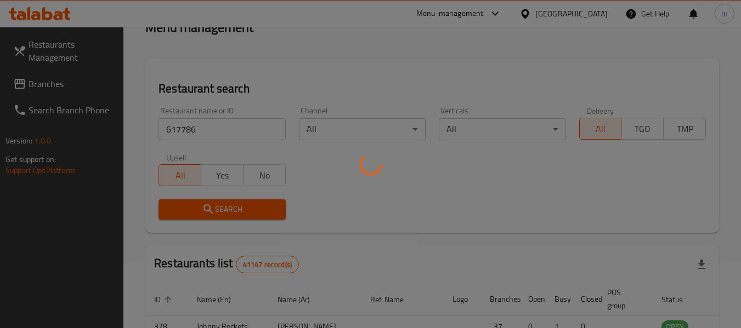
scroll to position [151, 0]
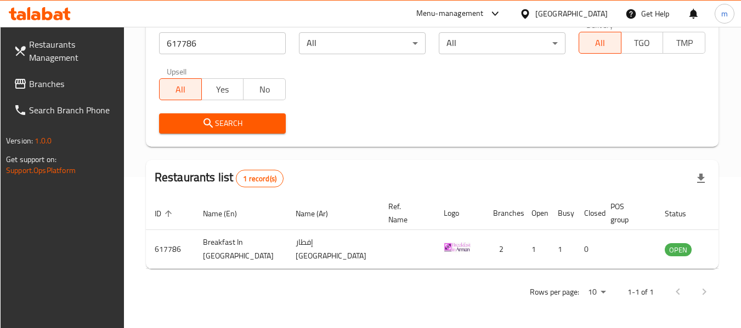
click at [548, 14] on div "[GEOGRAPHIC_DATA]" at bounding box center [571, 14] width 72 height 12
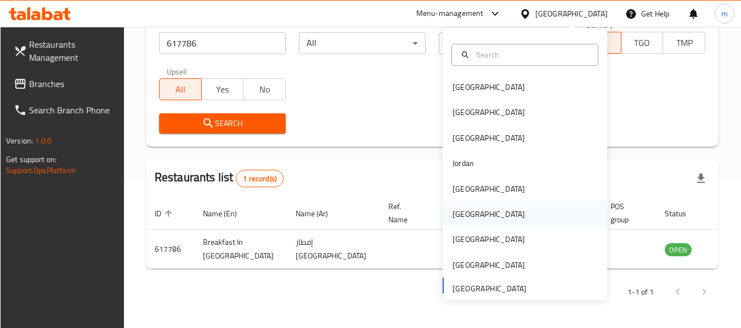
click at [455, 214] on div "Oman" at bounding box center [488, 214] width 72 height 12
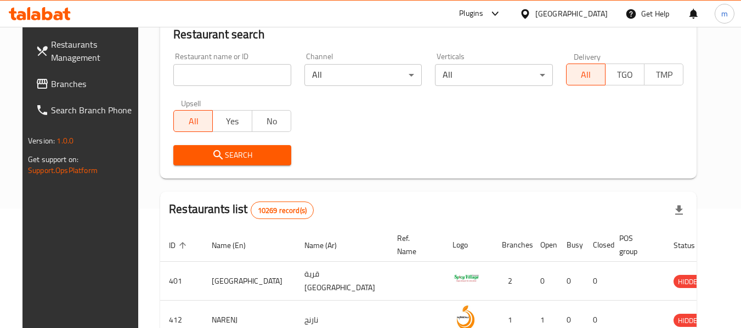
scroll to position [151, 0]
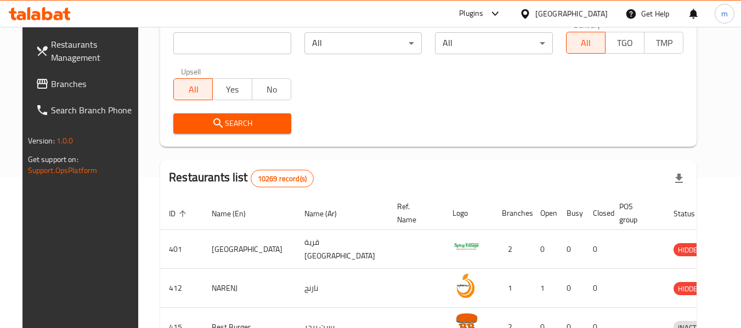
drag, startPoint x: 52, startPoint y: 84, endPoint x: 69, endPoint y: 74, distance: 19.6
click at [52, 84] on span "Branches" at bounding box center [94, 83] width 87 height 13
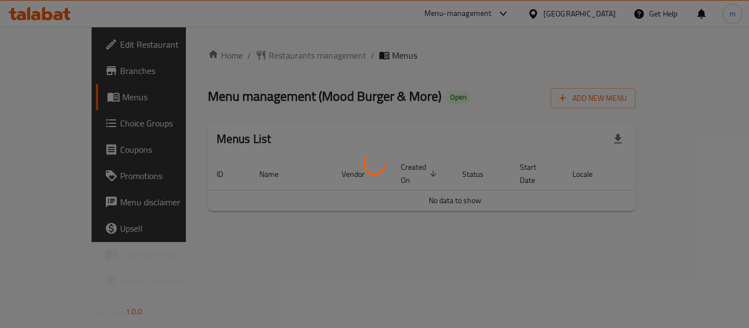
click at [256, 56] on div at bounding box center [374, 164] width 749 height 328
click at [244, 57] on div at bounding box center [374, 164] width 749 height 328
click at [240, 57] on div at bounding box center [374, 164] width 749 height 328
click at [230, 58] on div at bounding box center [374, 164] width 749 height 328
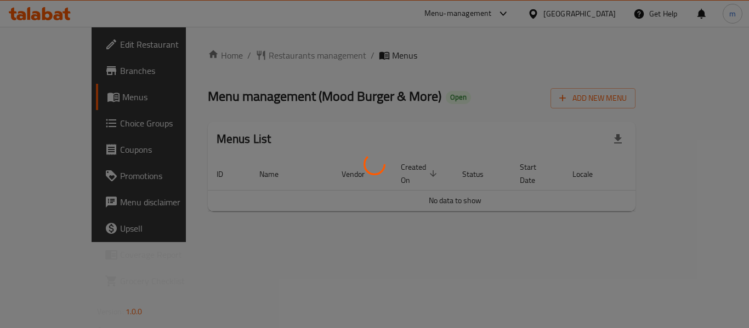
click at [254, 59] on div at bounding box center [374, 164] width 749 height 328
click at [249, 58] on div at bounding box center [374, 164] width 749 height 328
click at [245, 56] on div at bounding box center [374, 164] width 749 height 328
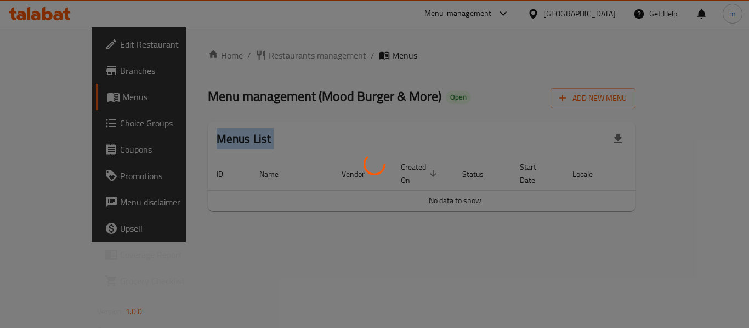
click at [245, 56] on div at bounding box center [374, 164] width 749 height 328
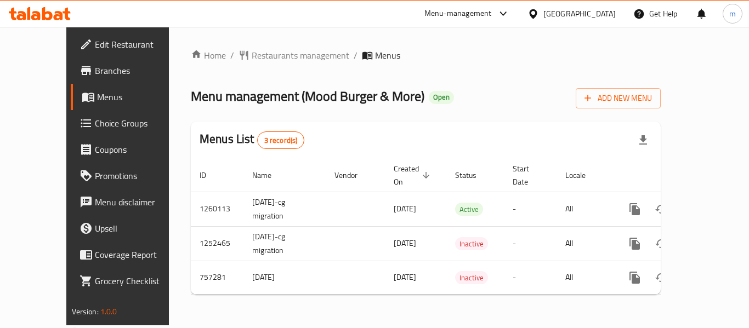
click at [245, 56] on div at bounding box center [374, 164] width 749 height 328
click at [252, 56] on span "Restaurants management" at bounding box center [301, 55] width 98 height 13
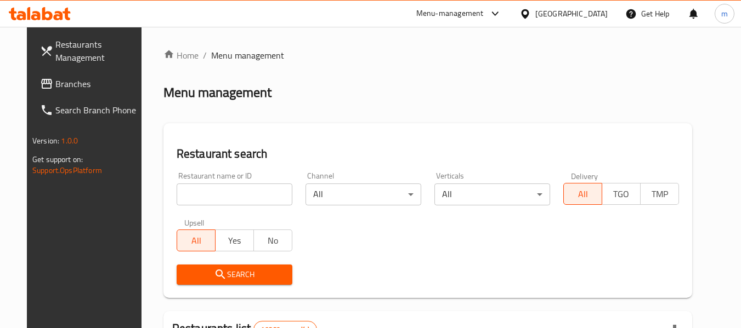
click at [196, 191] on input "search" at bounding box center [234, 195] width 116 height 22
paste input "649870"
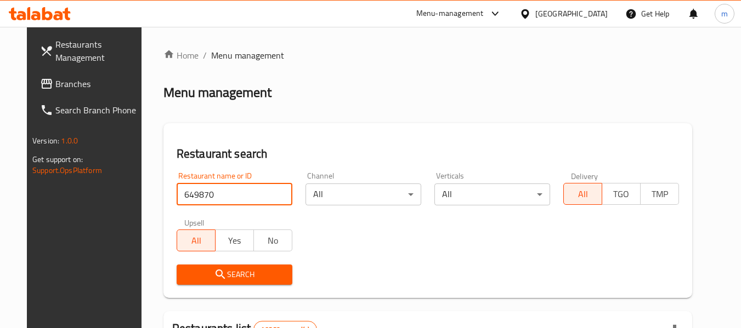
type input "649870"
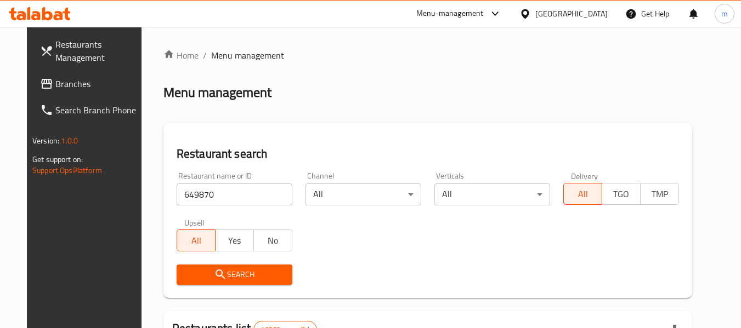
click at [195, 275] on span "Search" at bounding box center [234, 275] width 98 height 14
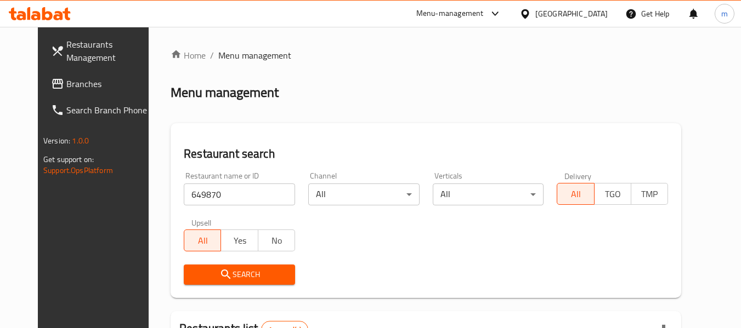
click at [69, 221] on div "Restaurants Management Branches Search Branch Phone Version: 1.0.0 Get support …" at bounding box center [100, 191] width 124 height 328
click at [528, 14] on icon at bounding box center [525, 13] width 8 height 9
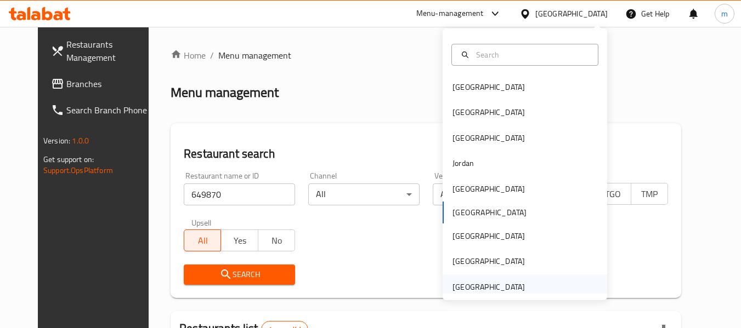
click at [474, 285] on div "[GEOGRAPHIC_DATA]" at bounding box center [488, 287] width 72 height 12
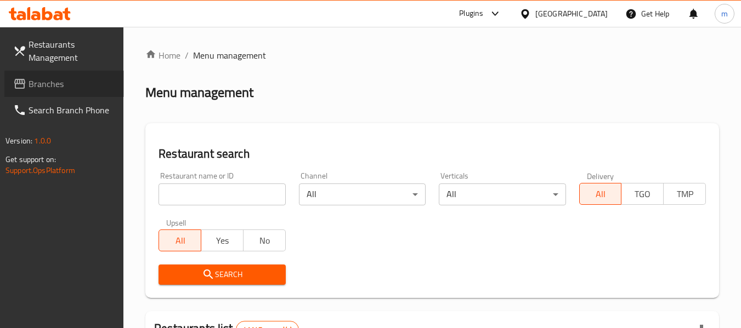
click at [44, 81] on span "Branches" at bounding box center [72, 83] width 87 height 13
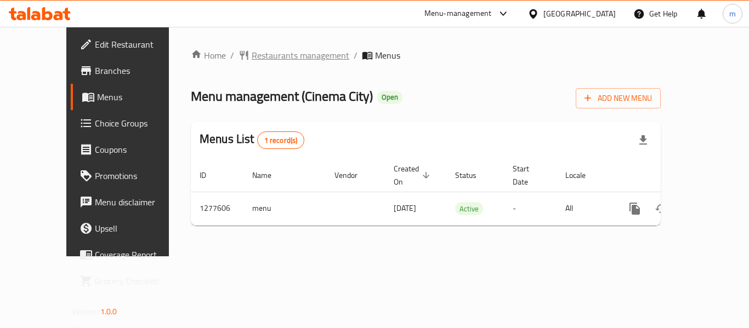
click at [252, 52] on span "Restaurants management" at bounding box center [301, 55] width 98 height 13
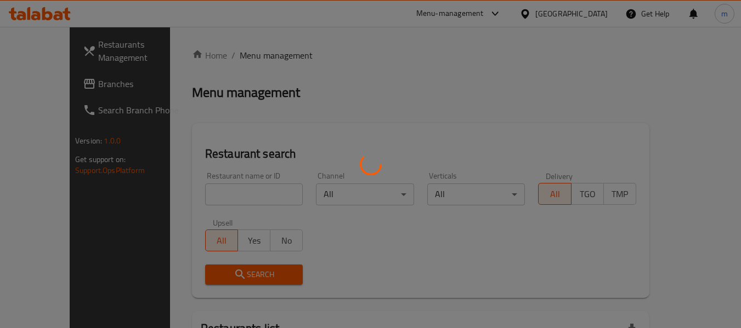
click at [208, 196] on div at bounding box center [370, 164] width 741 height 328
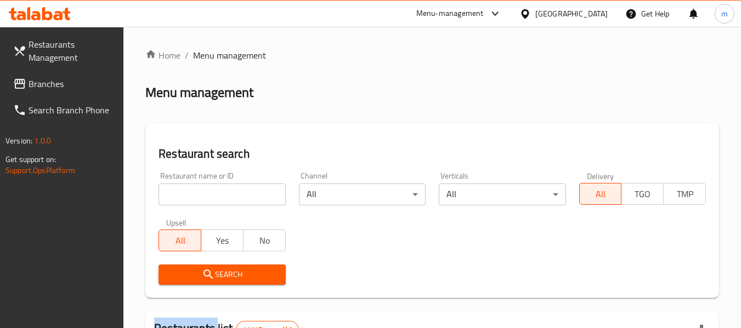
click at [208, 196] on div at bounding box center [370, 164] width 741 height 328
paste input "692564"
drag, startPoint x: 208, startPoint y: 196, endPoint x: 208, endPoint y: 191, distance: 5.5
click at [208, 196] on input "search" at bounding box center [221, 195] width 127 height 22
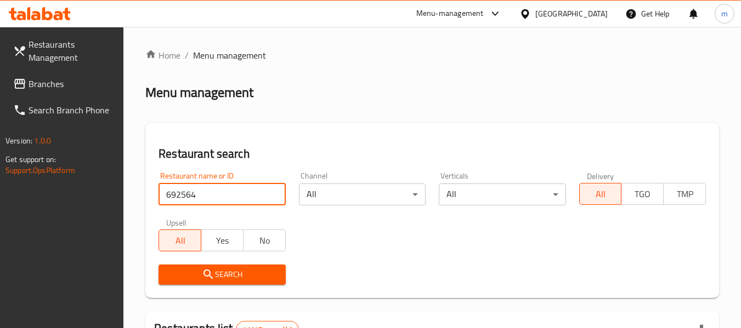
type input "692564"
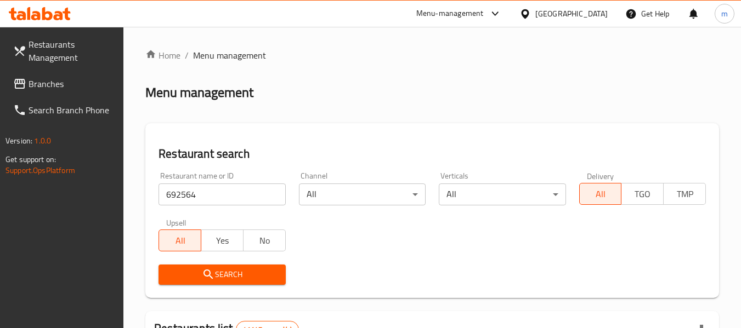
click at [221, 270] on span "Search" at bounding box center [221, 275] width 109 height 14
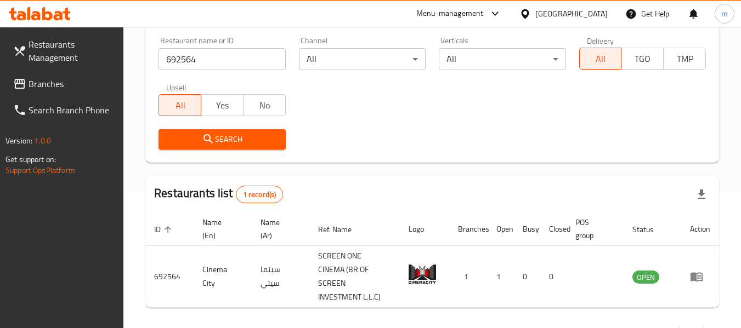
scroll to position [164, 0]
